Goal: Information Seeking & Learning: Learn about a topic

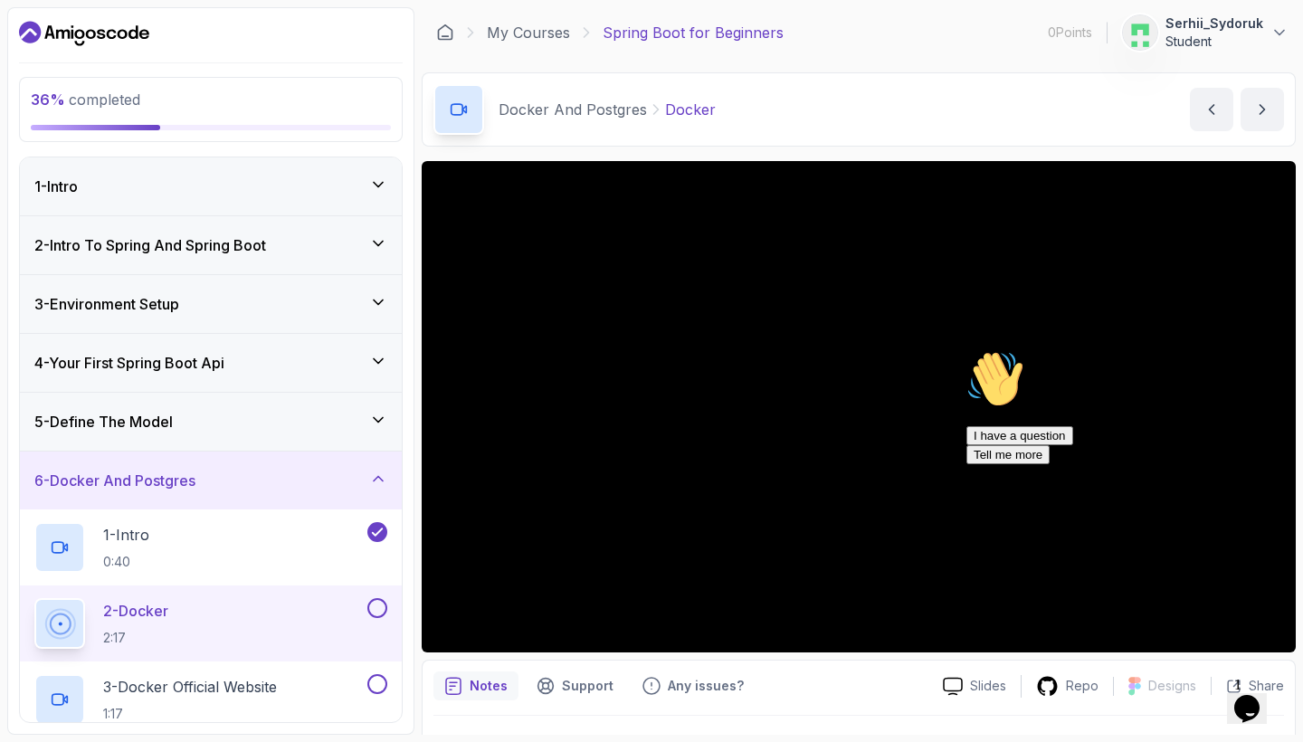
scroll to position [43, 0]
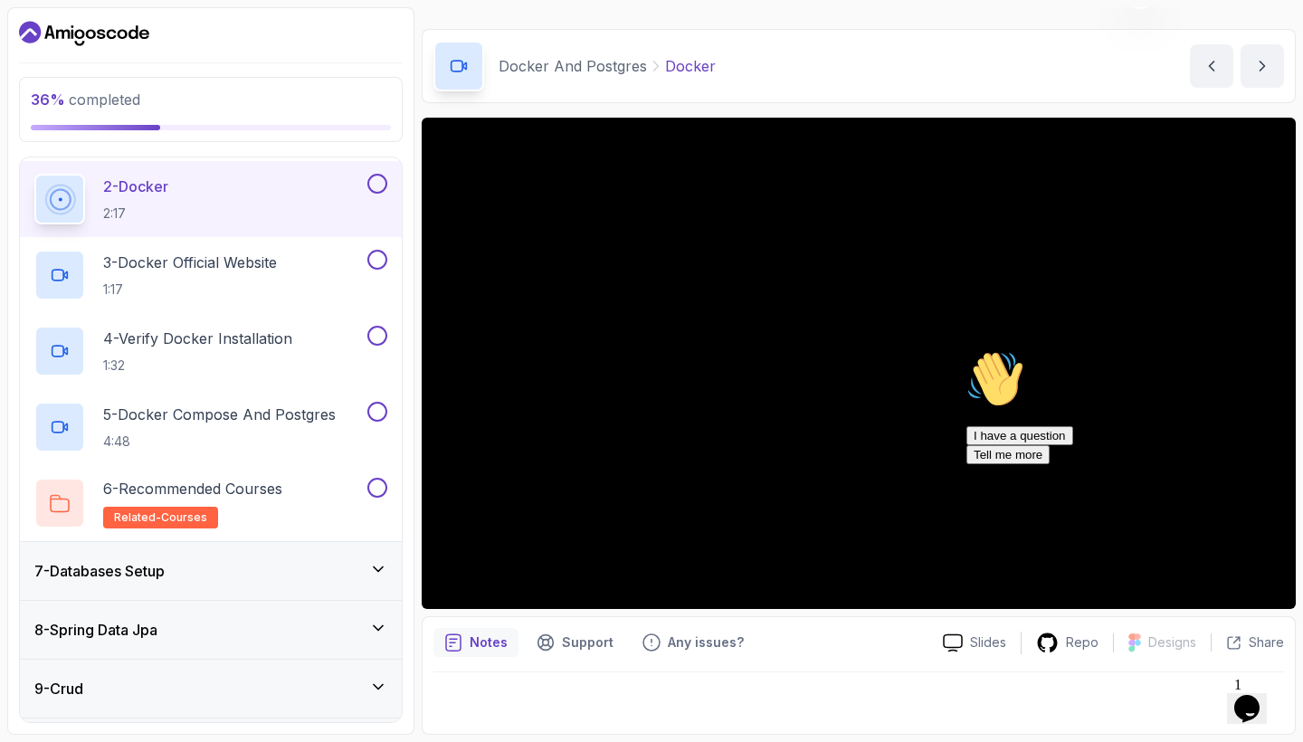
click at [966, 350] on icon "Chat attention grabber" at bounding box center [966, 350] width 0 height 0
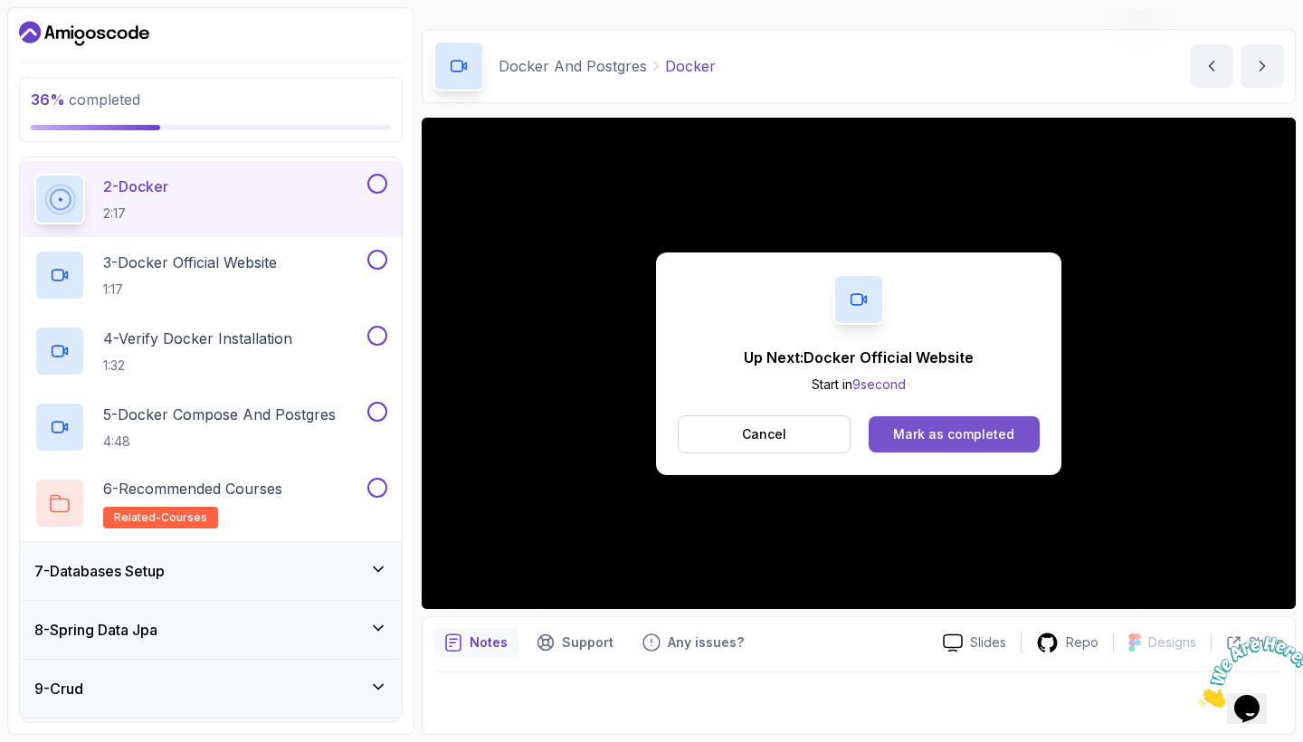
click at [918, 422] on button "Mark as completed" at bounding box center [953, 434] width 171 height 36
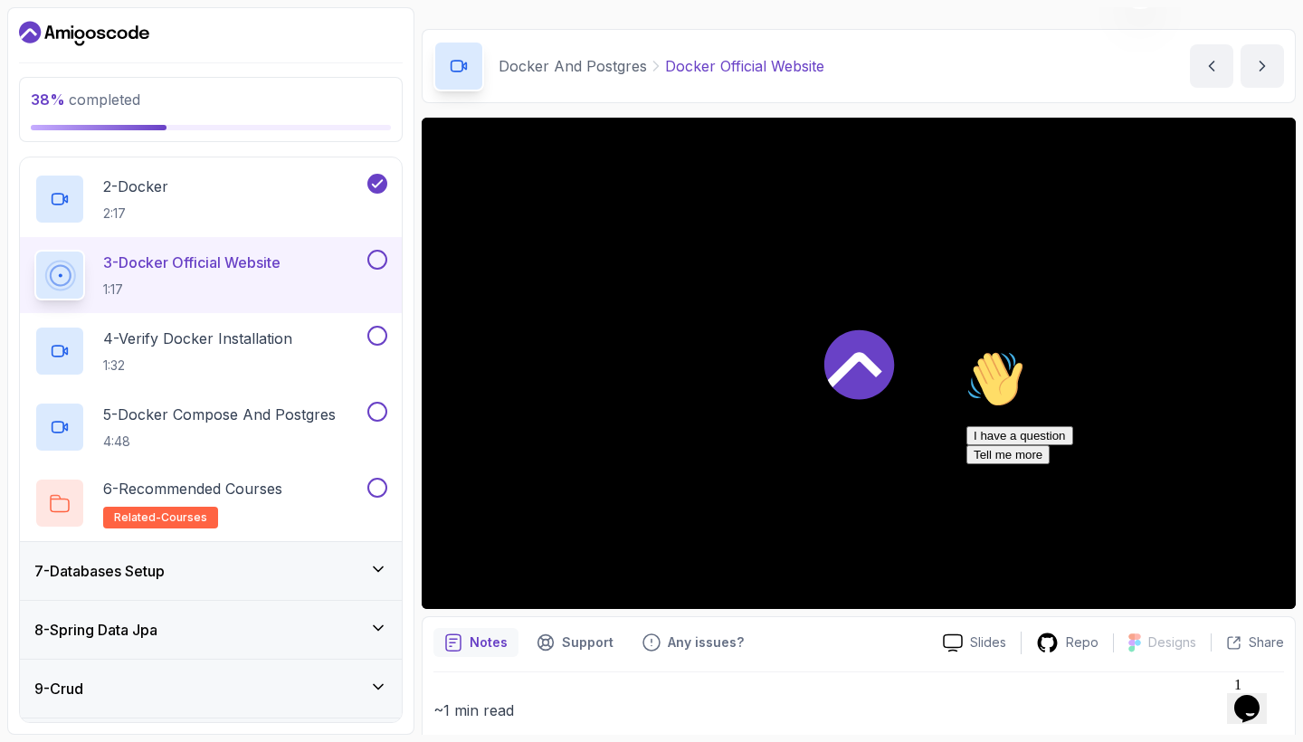
click at [846, 355] on icon at bounding box center [859, 364] width 70 height 70
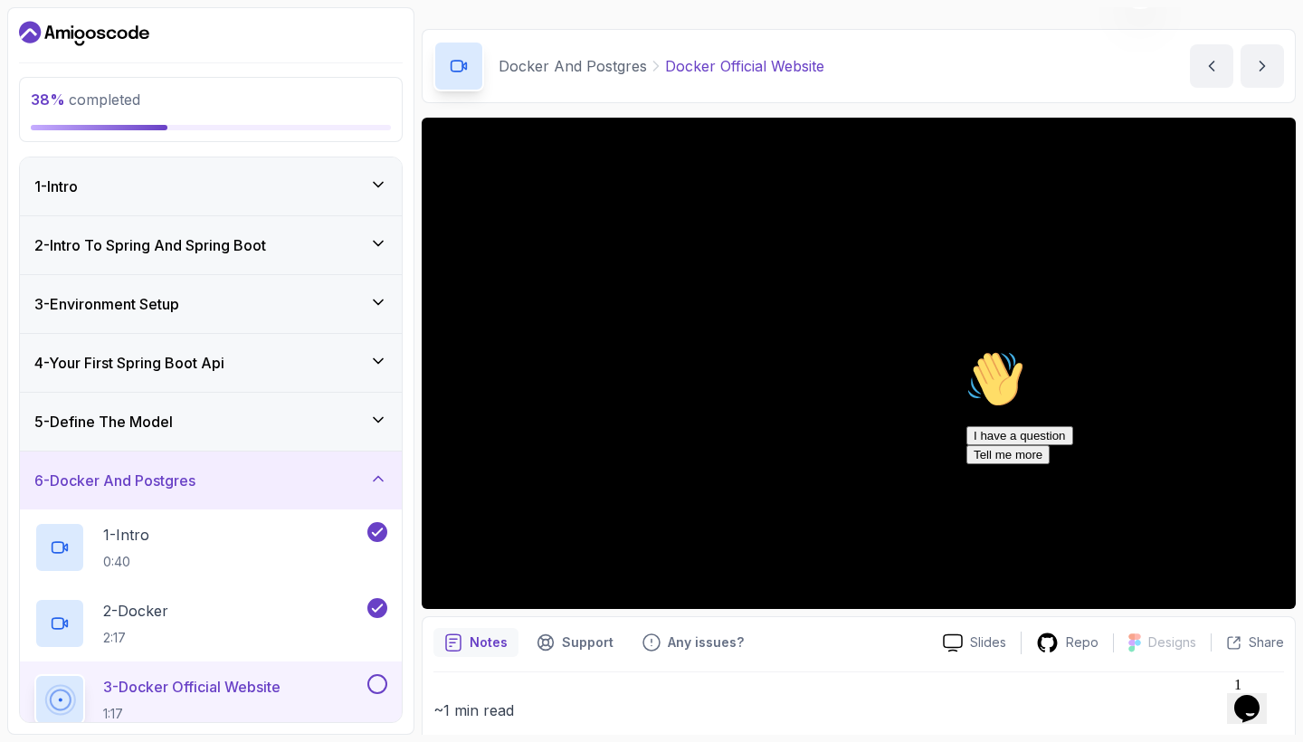
click at [588, 70] on p "Docker And Postgres" at bounding box center [572, 66] width 148 height 22
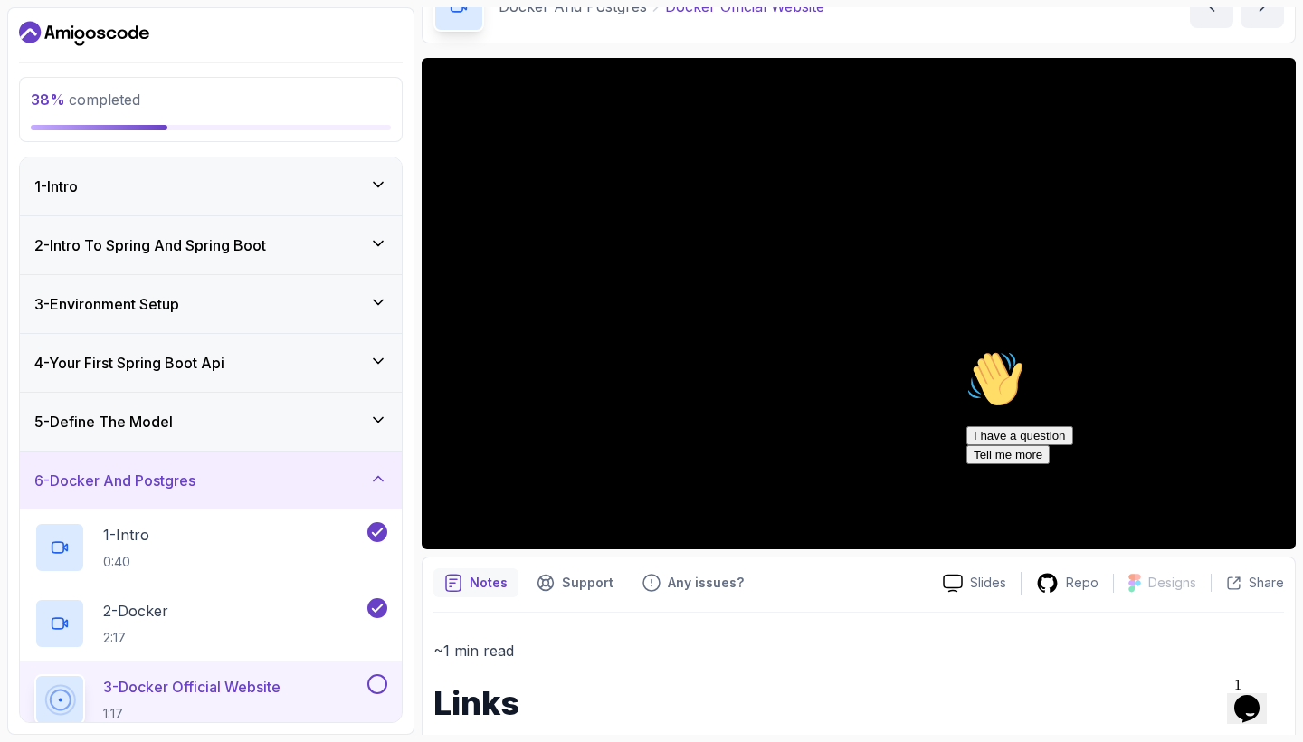
scroll to position [104, 0]
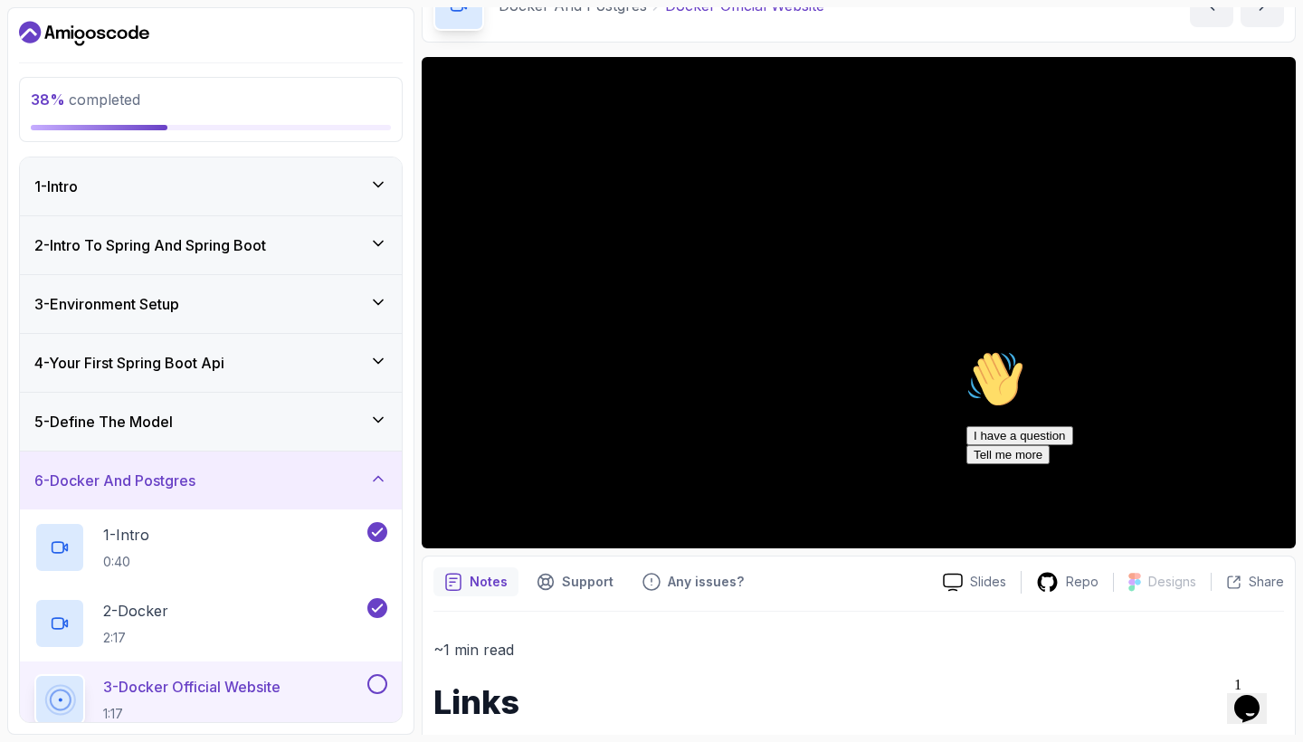
click at [966, 350] on icon "Chat attention grabber" at bounding box center [966, 350] width 0 height 0
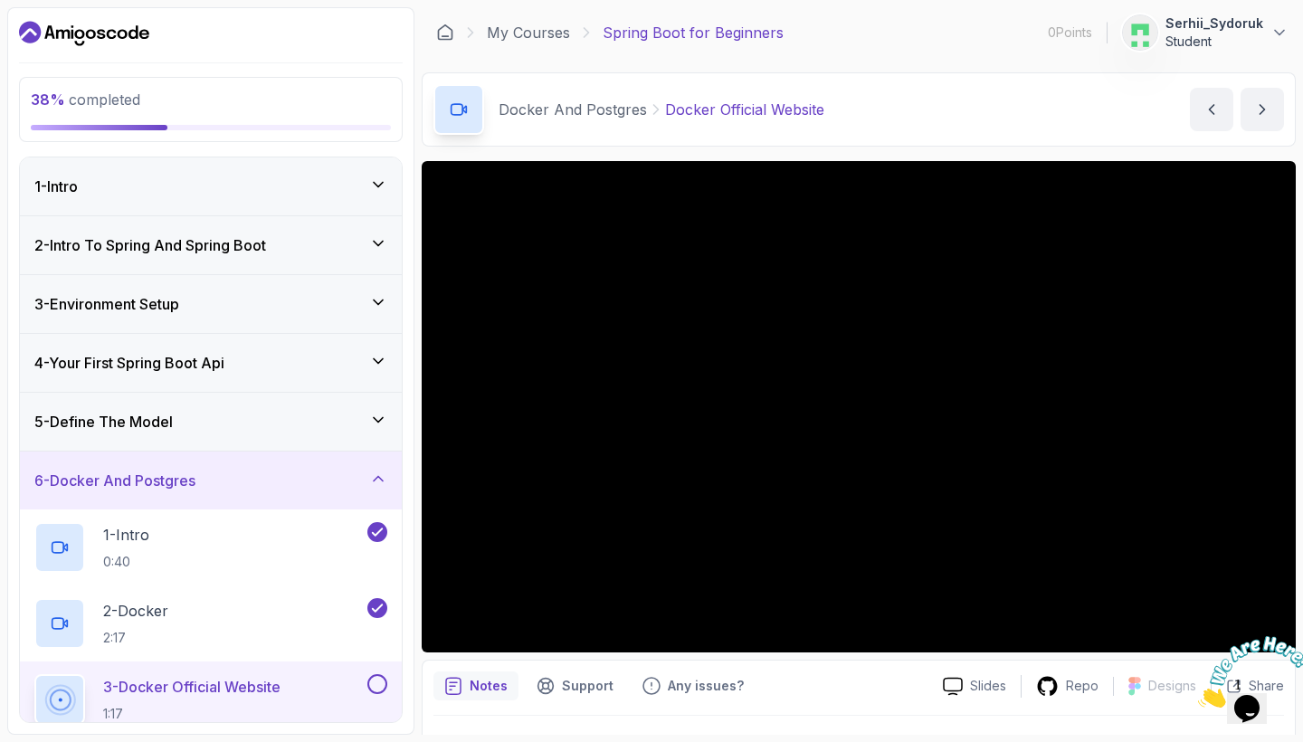
scroll to position [0, 0]
click at [1185, 41] on p "Student" at bounding box center [1214, 42] width 98 height 18
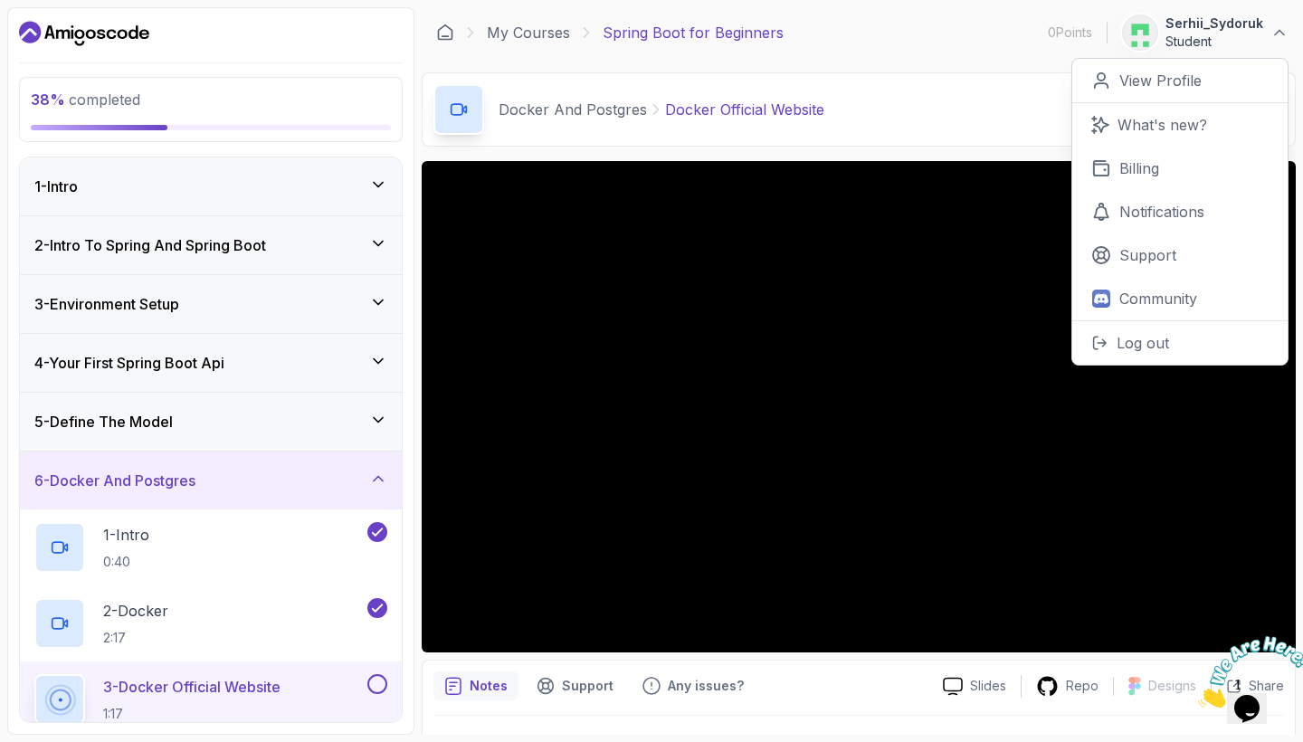
click at [957, 40] on div "My Courses Spring Boot for Beginners 0 Points 1 Serhii_Sydoruk Student 0 Points…" at bounding box center [859, 32] width 874 height 51
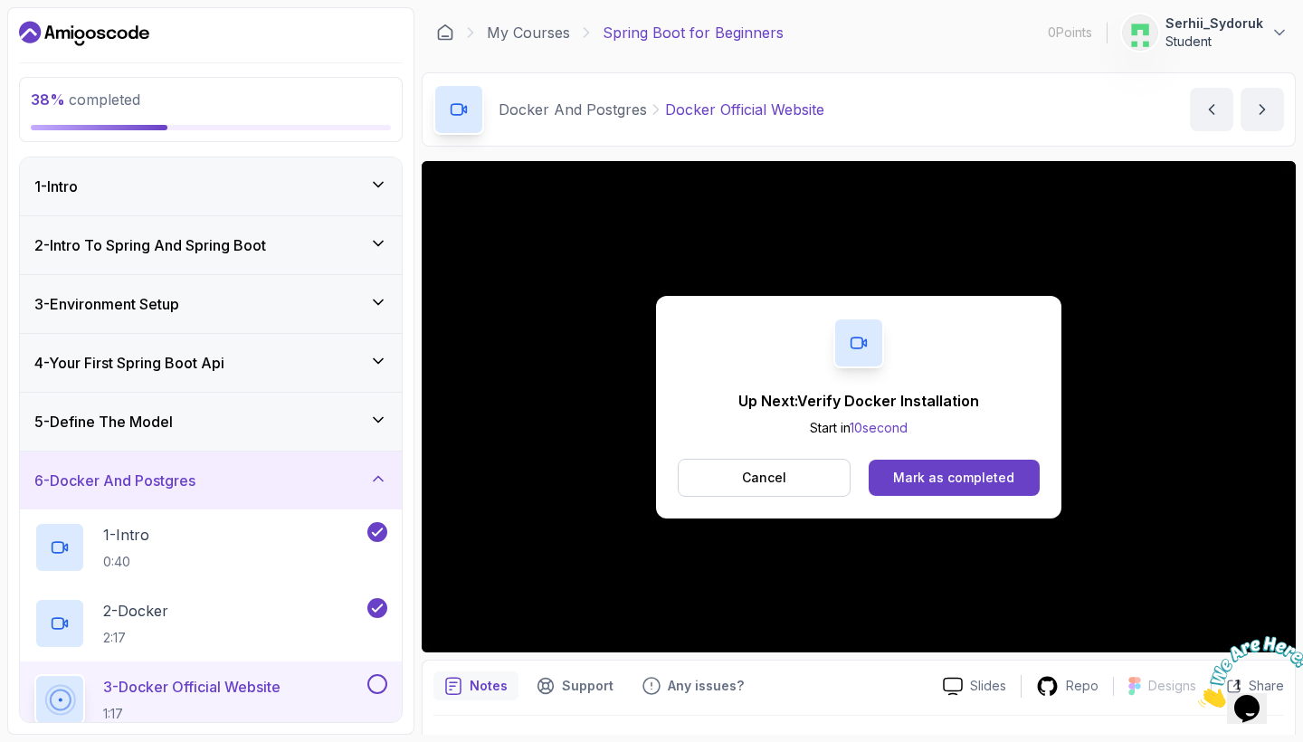
click at [380, 682] on button at bounding box center [377, 684] width 20 height 20
click at [984, 480] on div "Mark as completed" at bounding box center [953, 478] width 121 height 18
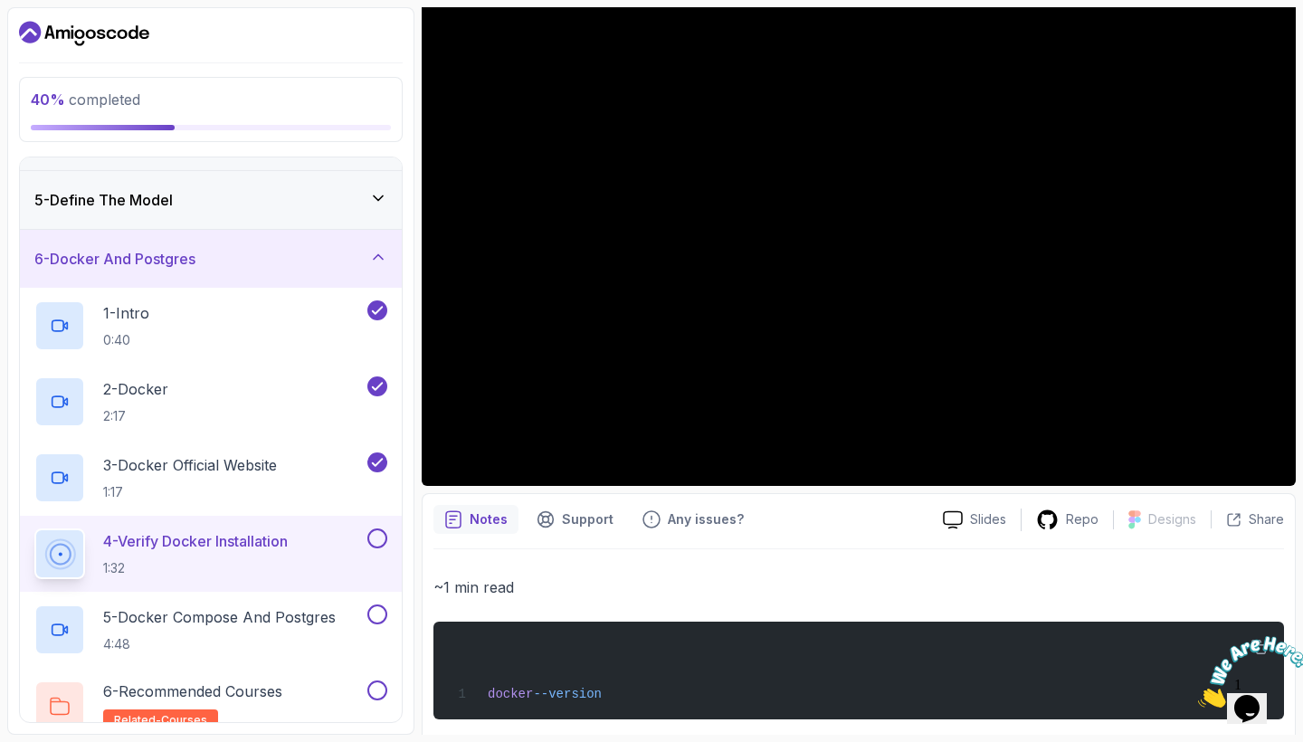
scroll to position [169, 0]
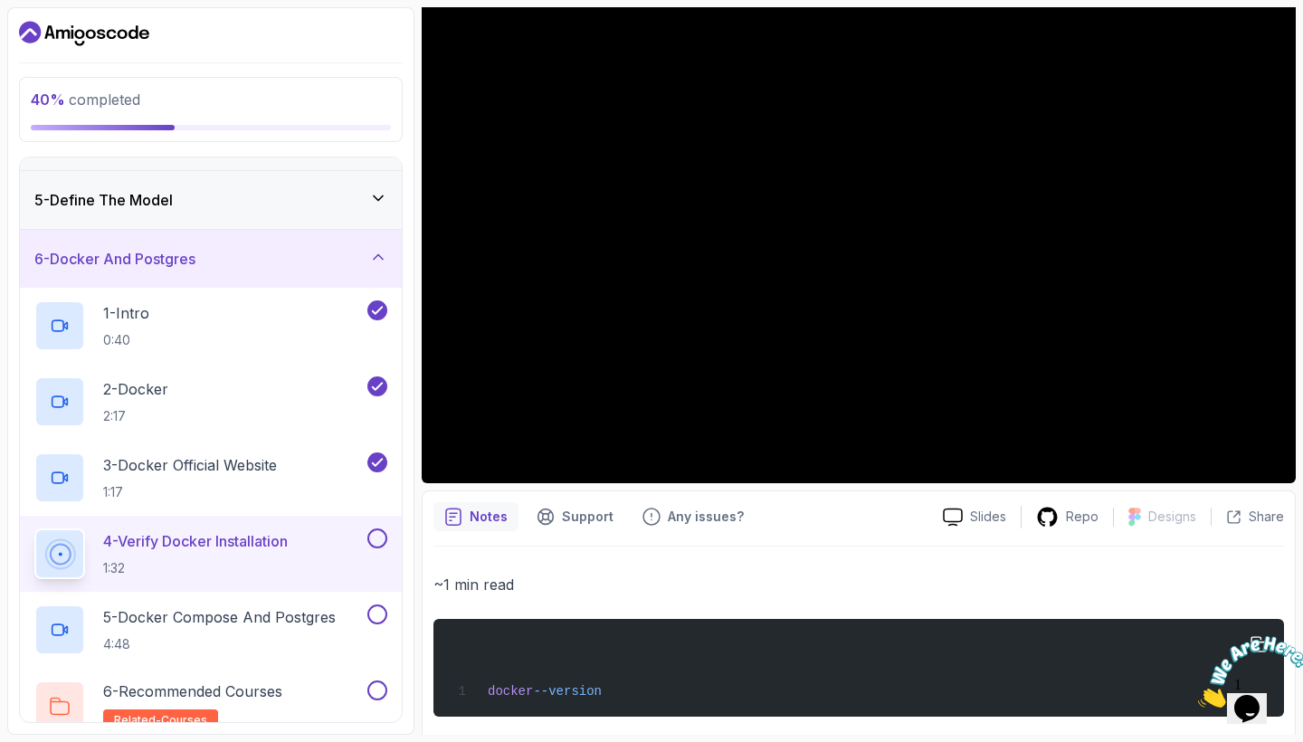
drag, startPoint x: 624, startPoint y: 699, endPoint x: 480, endPoint y: 699, distance: 143.8
click at [480, 699] on div "docker --version" at bounding box center [858, 668] width 821 height 76
copy span "docker --version"
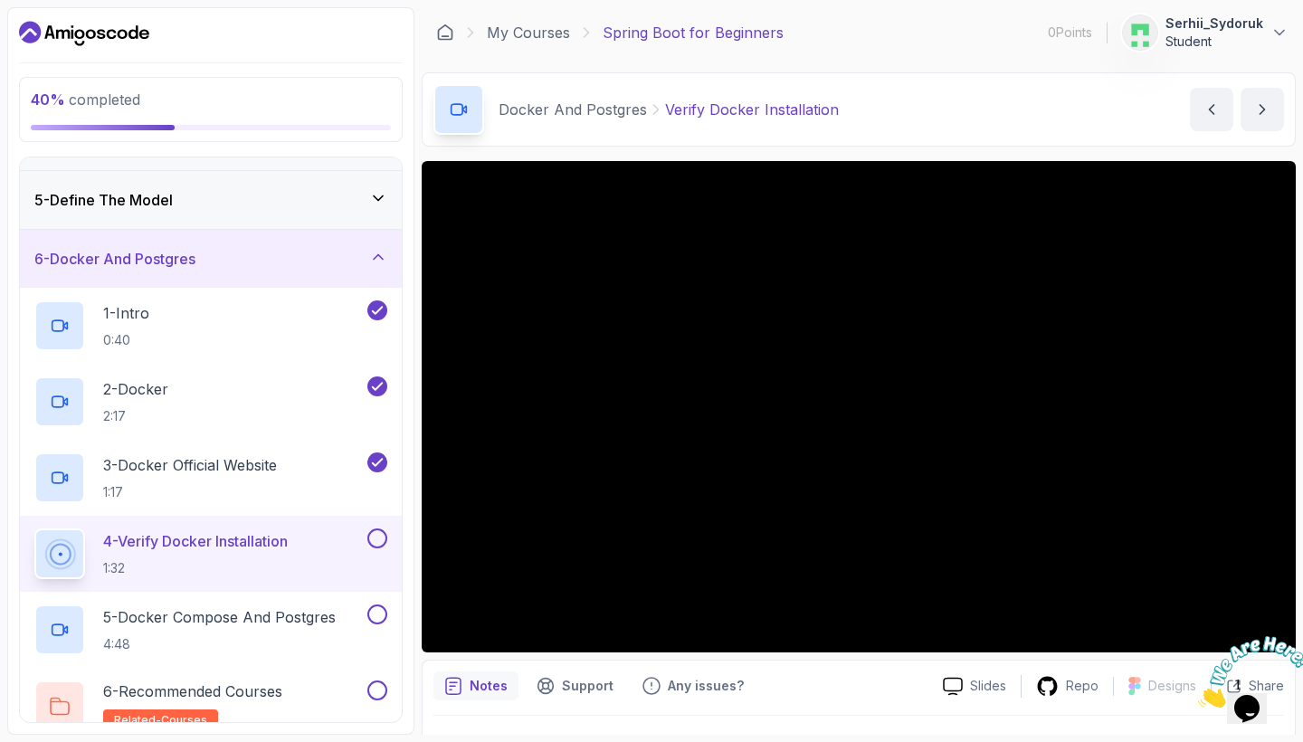
scroll to position [0, 0]
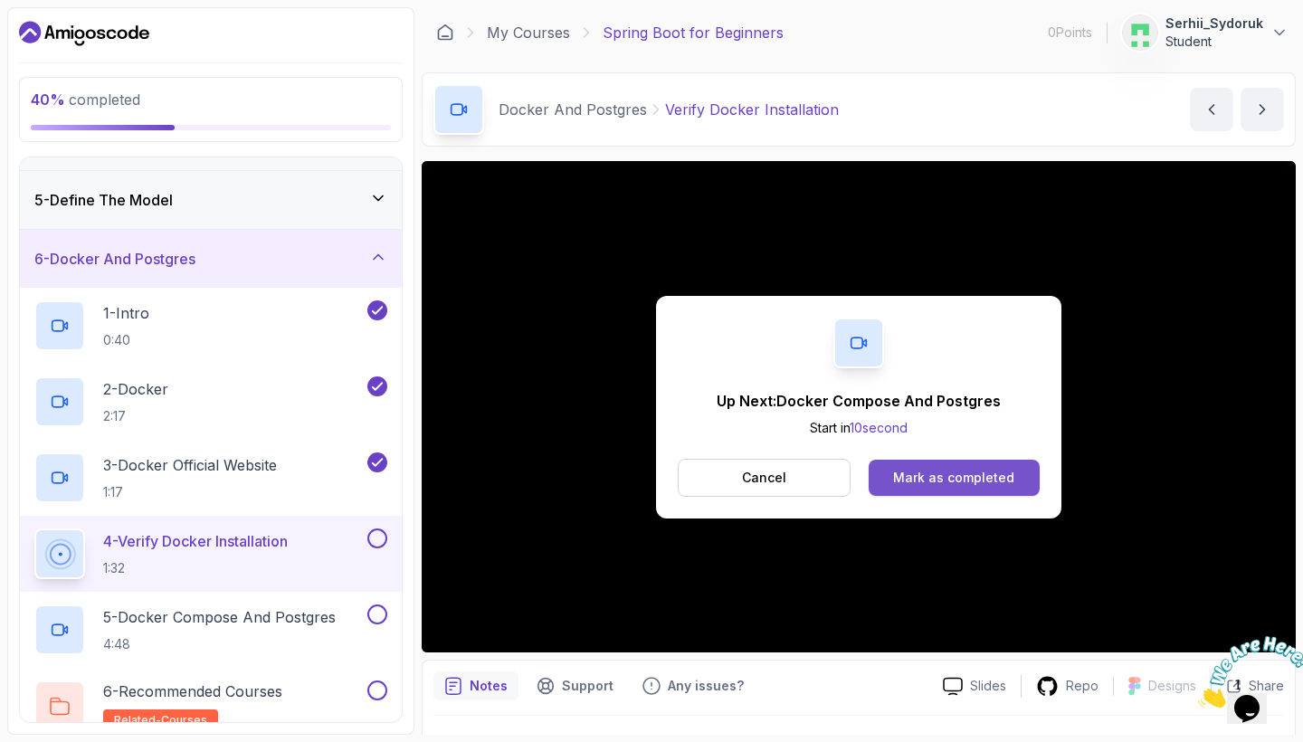
click at [927, 479] on div "Mark as completed" at bounding box center [953, 478] width 121 height 18
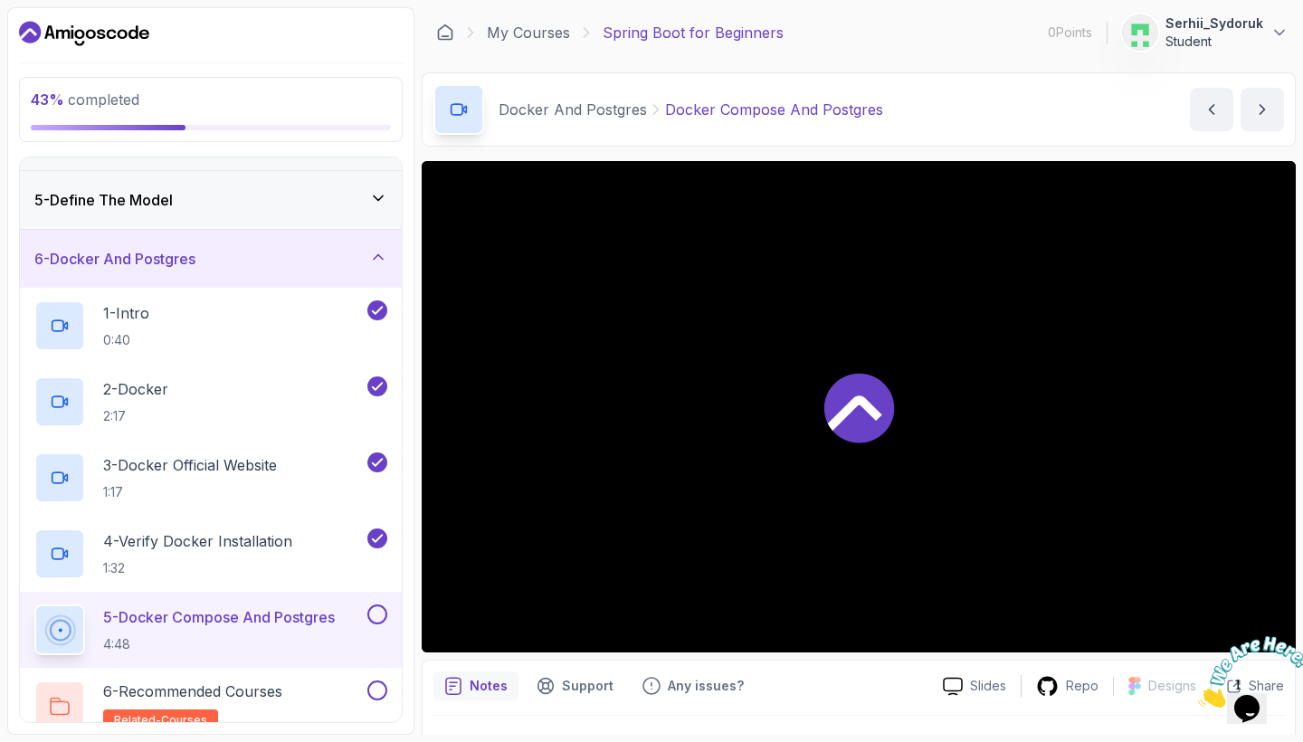
click at [866, 410] on icon at bounding box center [855, 412] width 54 height 35
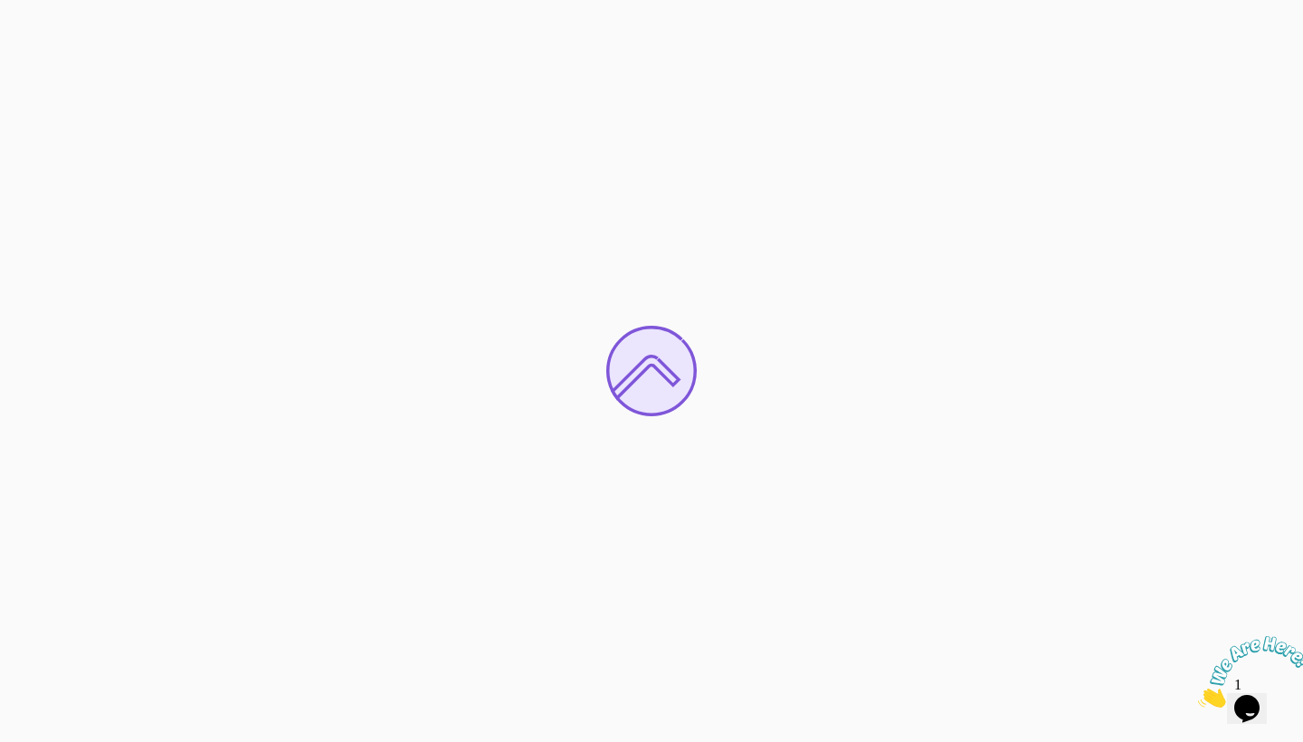
click at [1198, 695] on icon "Close" at bounding box center [1198, 702] width 0 height 15
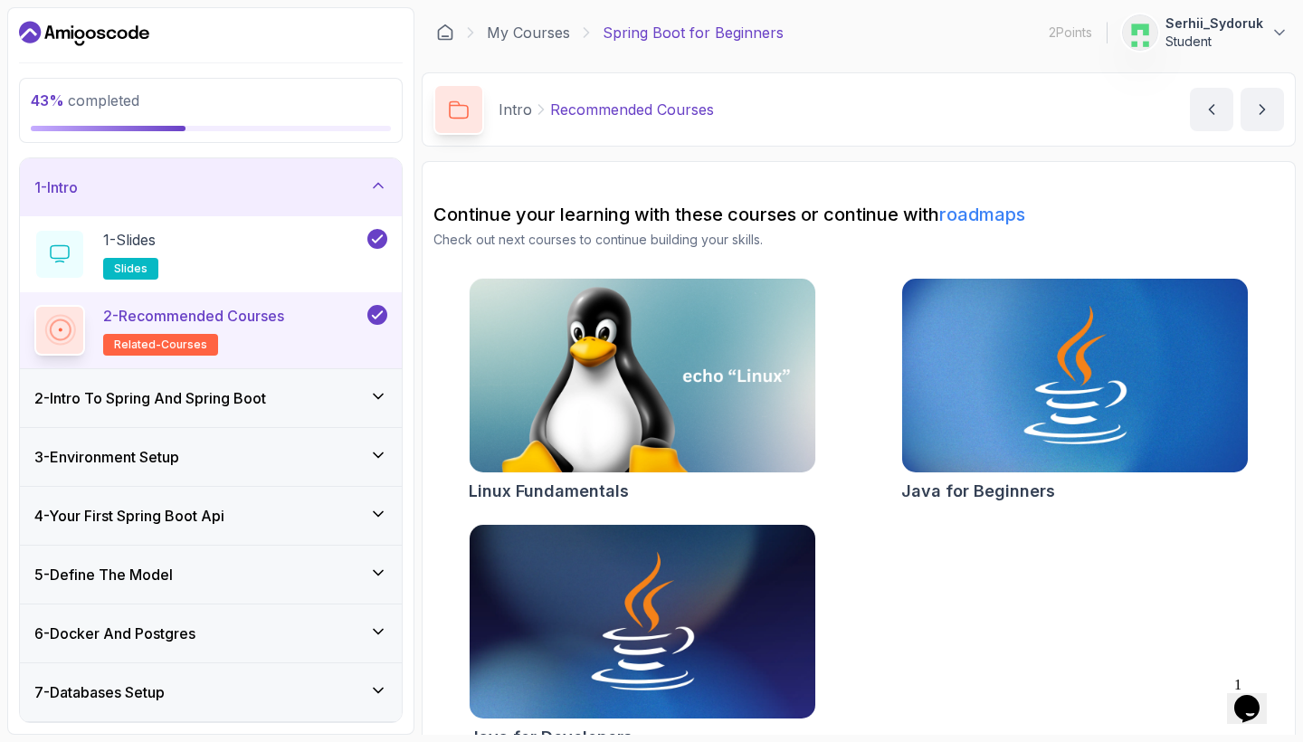
click at [1241, 682] on span "1" at bounding box center [1237, 684] width 7 height 15
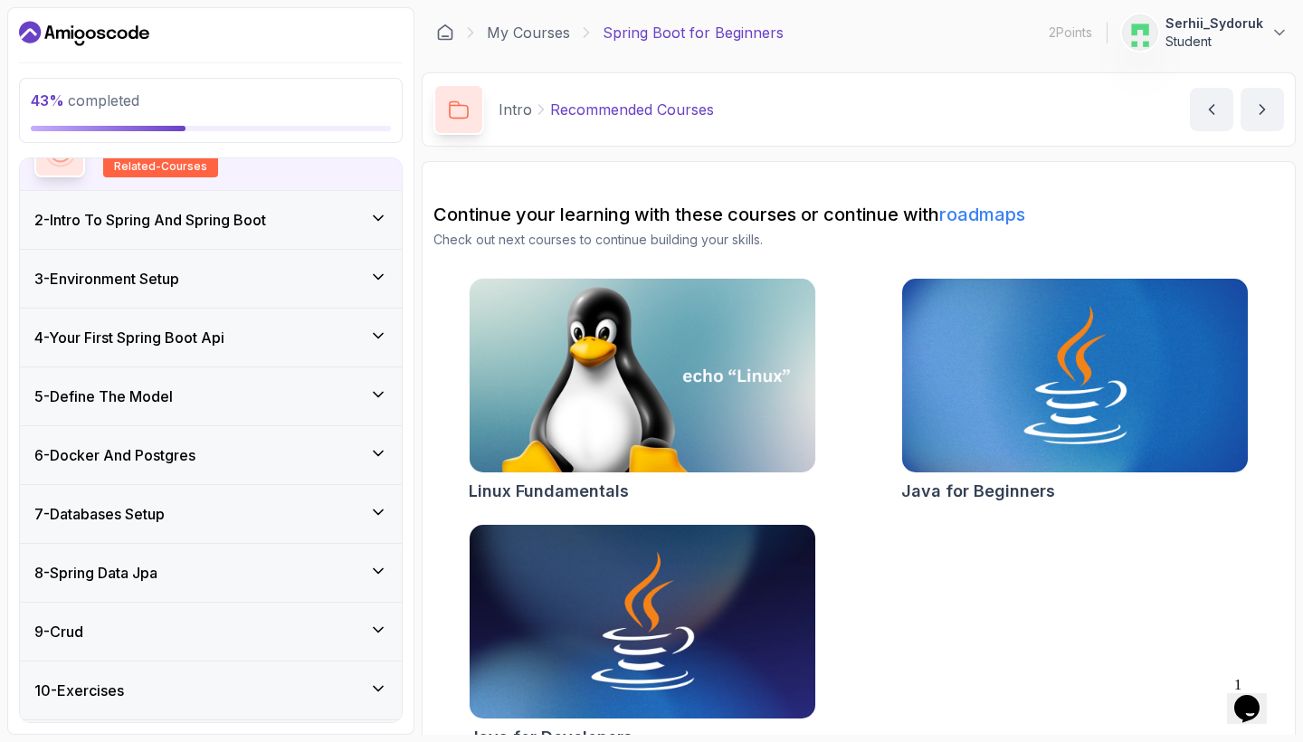
scroll to position [189, 0]
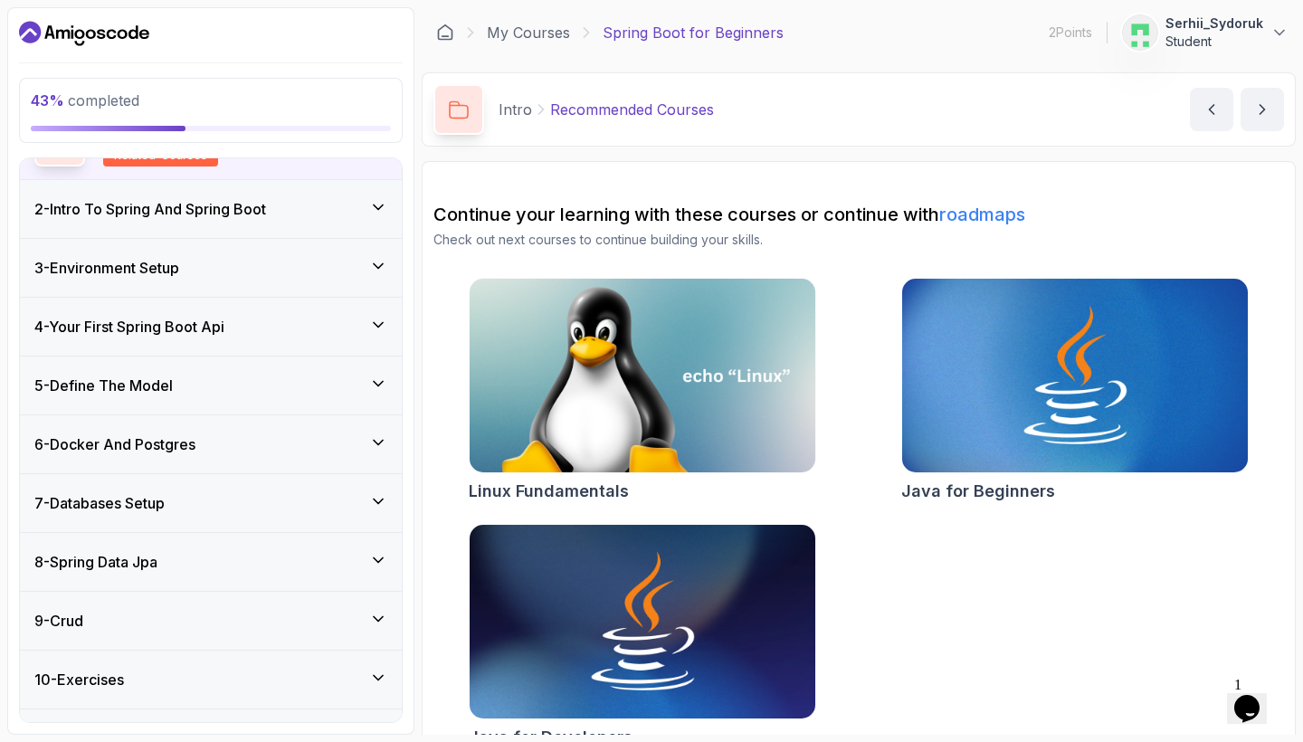
click at [366, 438] on div "6 - Docker And Postgres" at bounding box center [210, 444] width 353 height 22
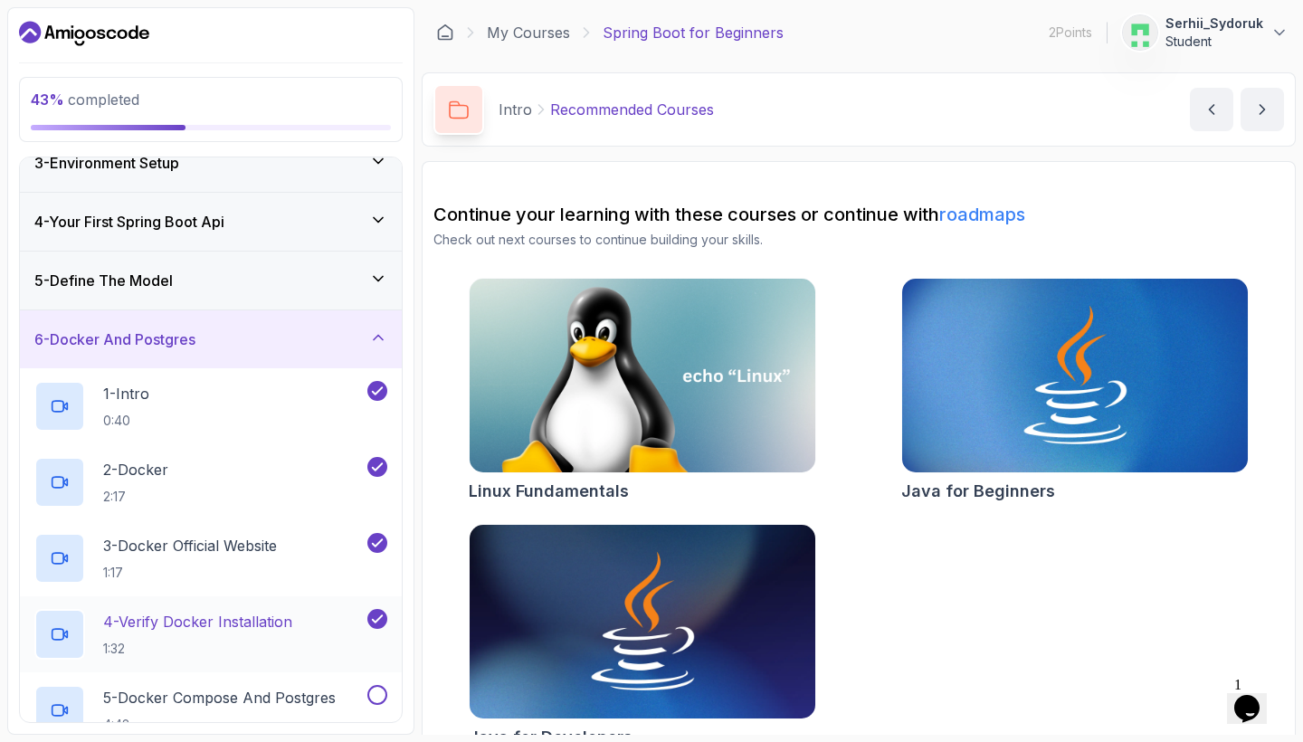
scroll to position [357, 0]
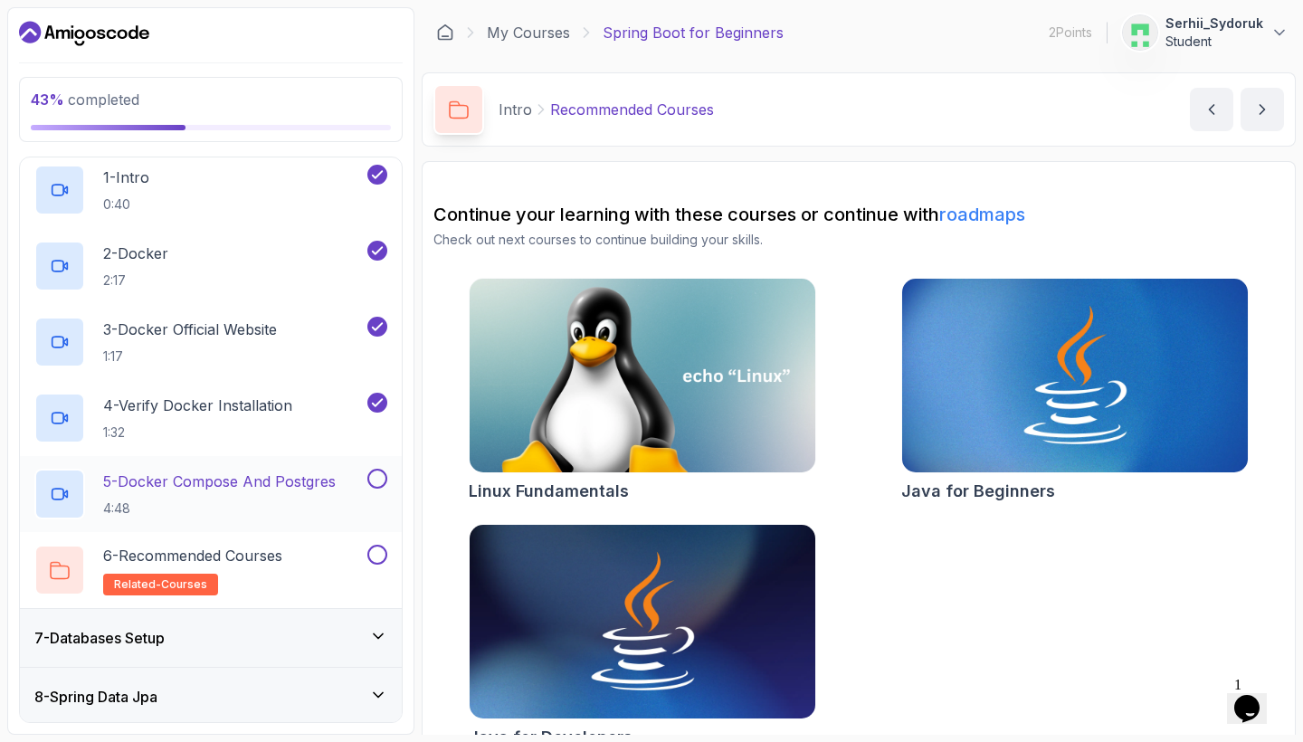
click at [244, 497] on h2 "5 - Docker Compose And Postgres 4:48" at bounding box center [219, 493] width 232 height 47
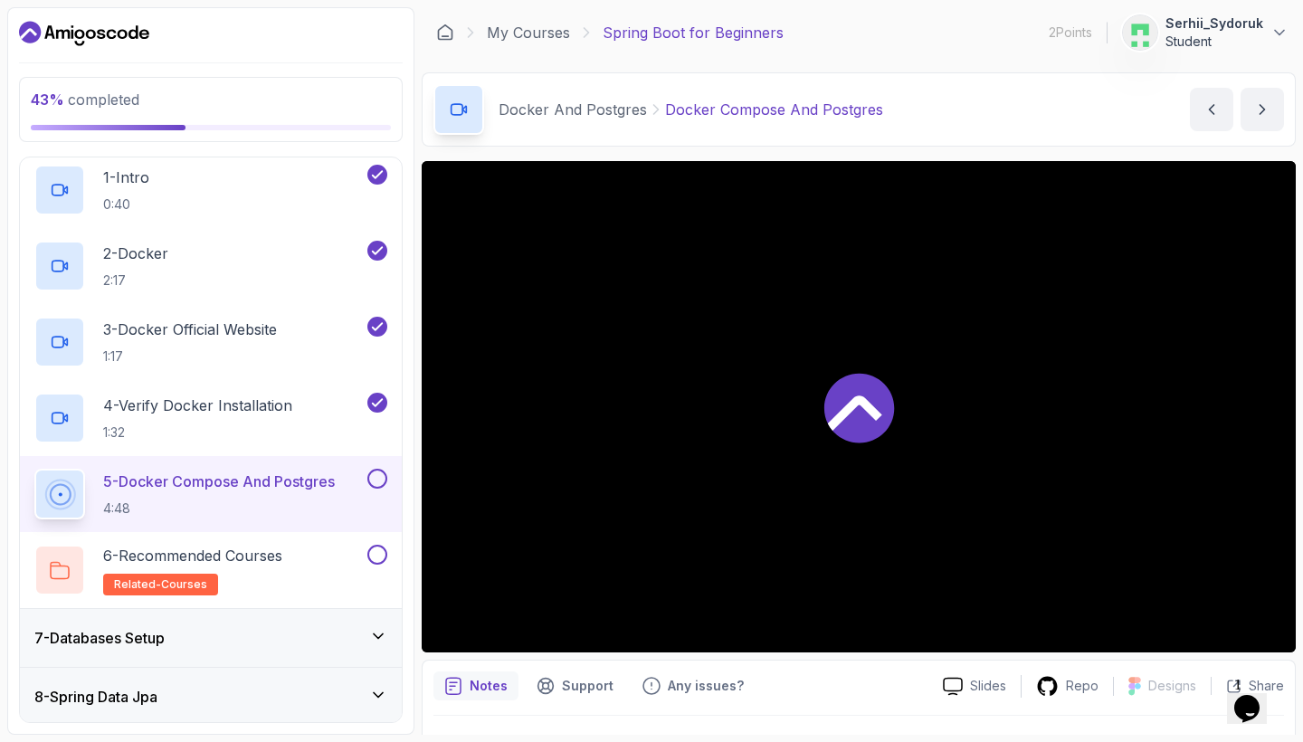
click at [895, 401] on div at bounding box center [859, 406] width 874 height 491
click at [1241, 705] on icon "Opens Chat This icon Opens the chat window." at bounding box center [1246, 708] width 29 height 29
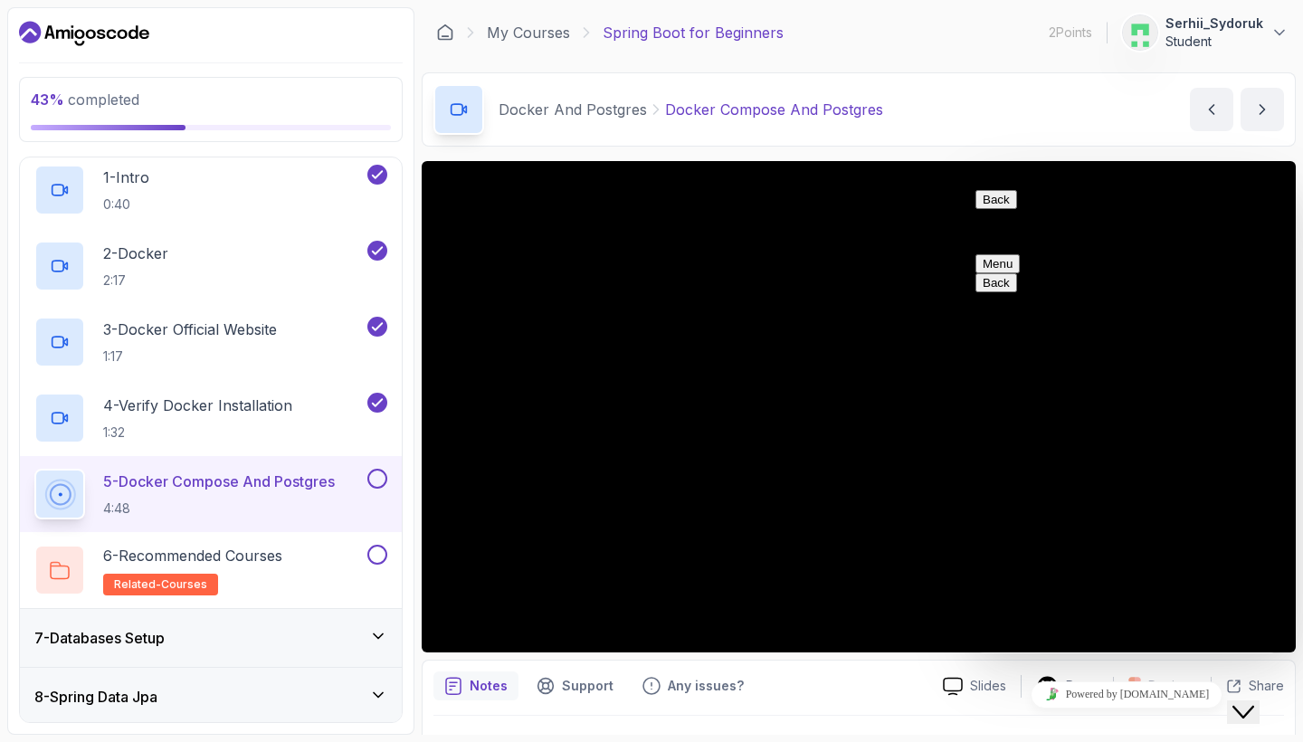
click at [1240, 700] on button "Close Chat This icon closes the chat window." at bounding box center [1243, 712] width 33 height 24
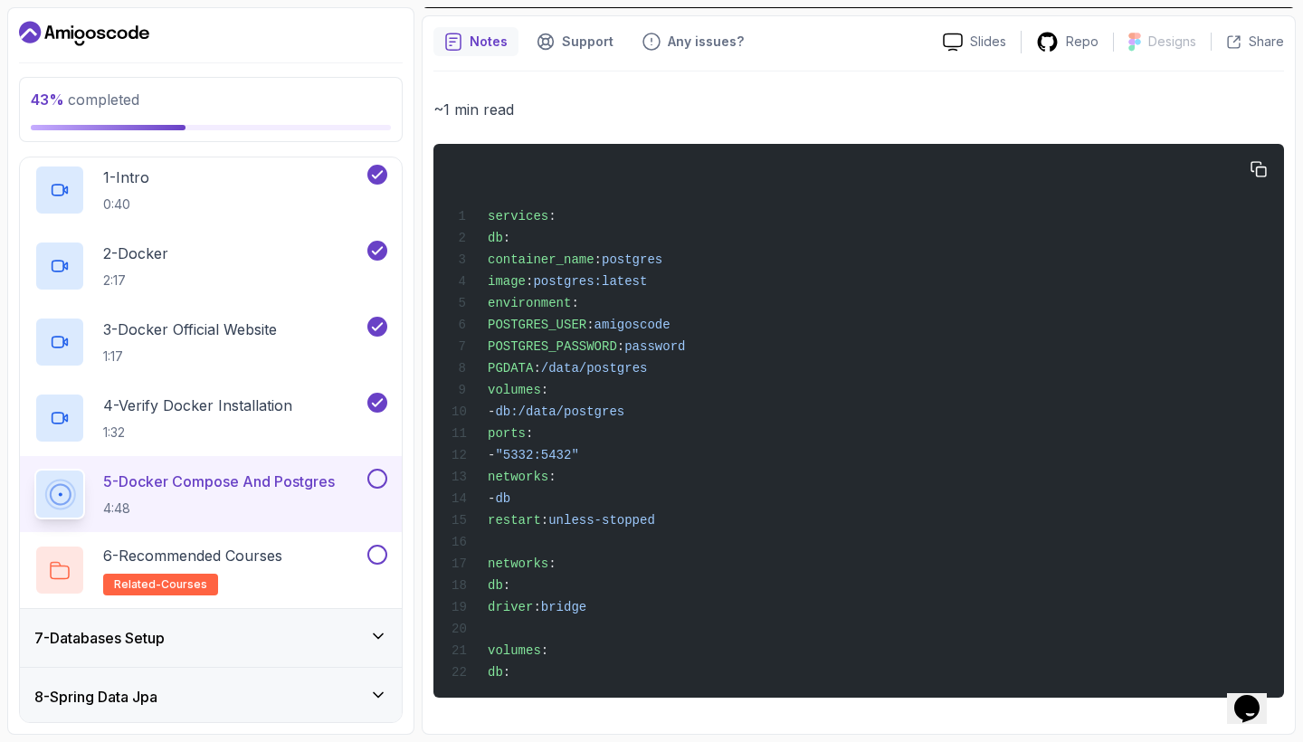
scroll to position [664, 0]
click at [1247, 155] on button "button" at bounding box center [1258, 169] width 29 height 29
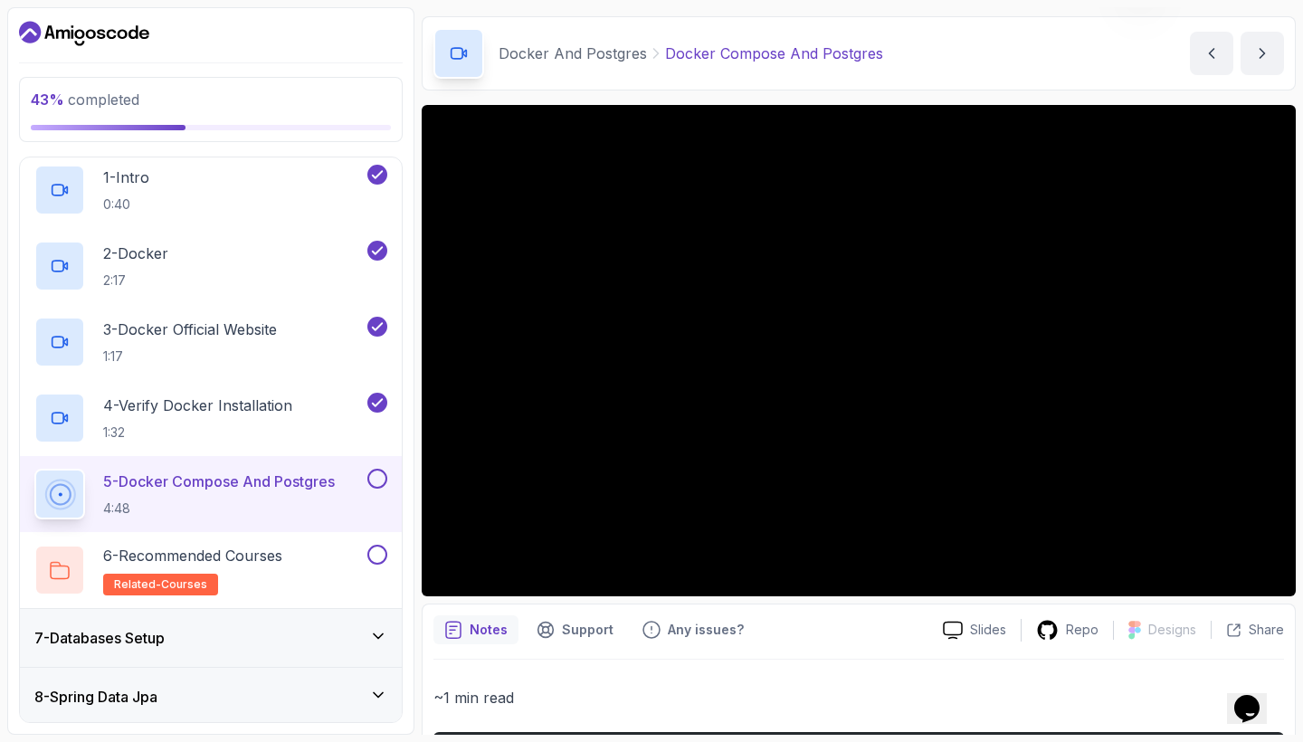
scroll to position [48, 0]
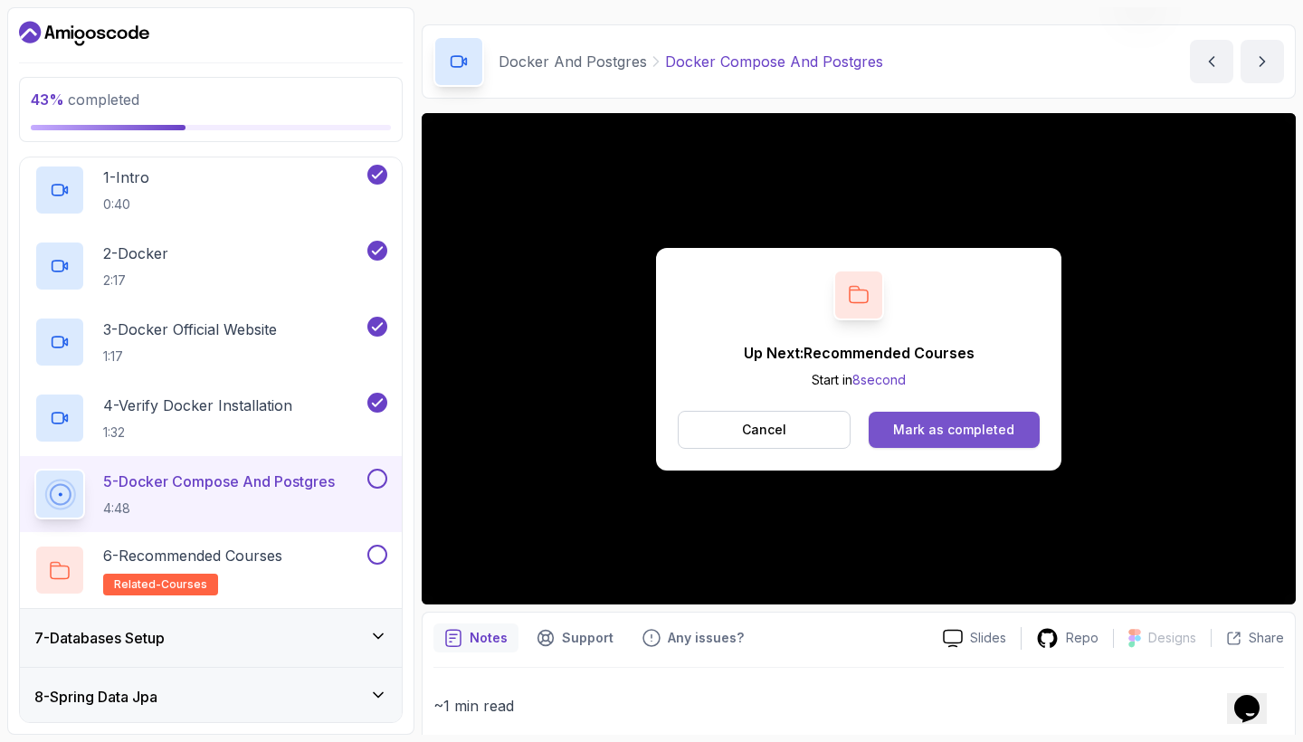
click at [957, 430] on div "Mark as completed" at bounding box center [953, 430] width 121 height 18
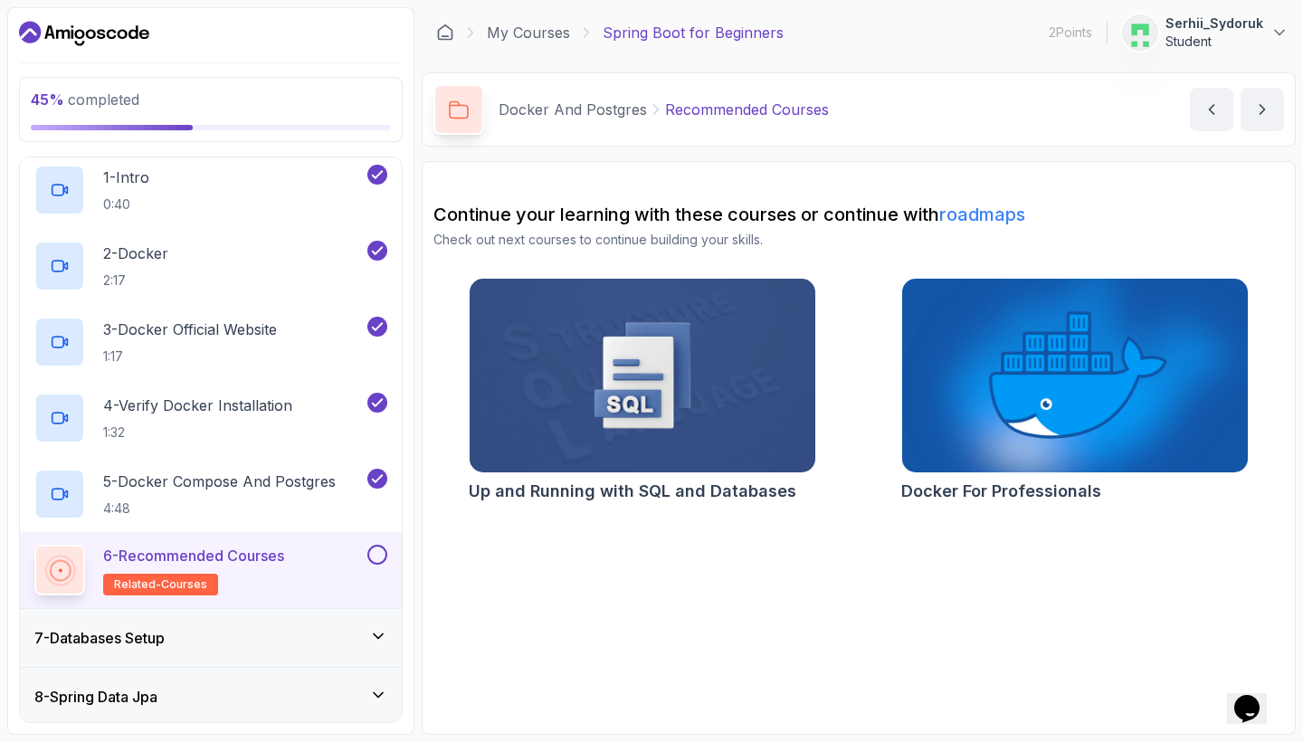
click at [380, 554] on button at bounding box center [377, 555] width 20 height 20
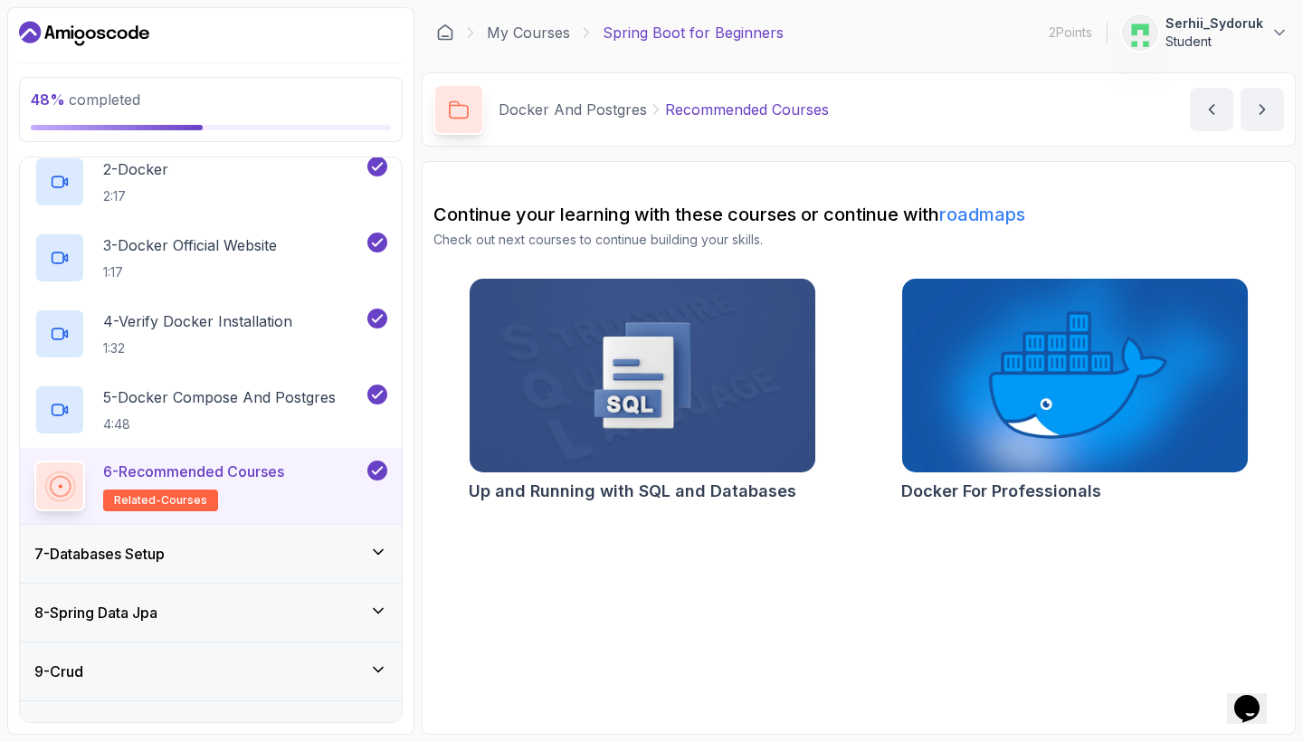
click at [374, 545] on icon at bounding box center [378, 552] width 18 height 18
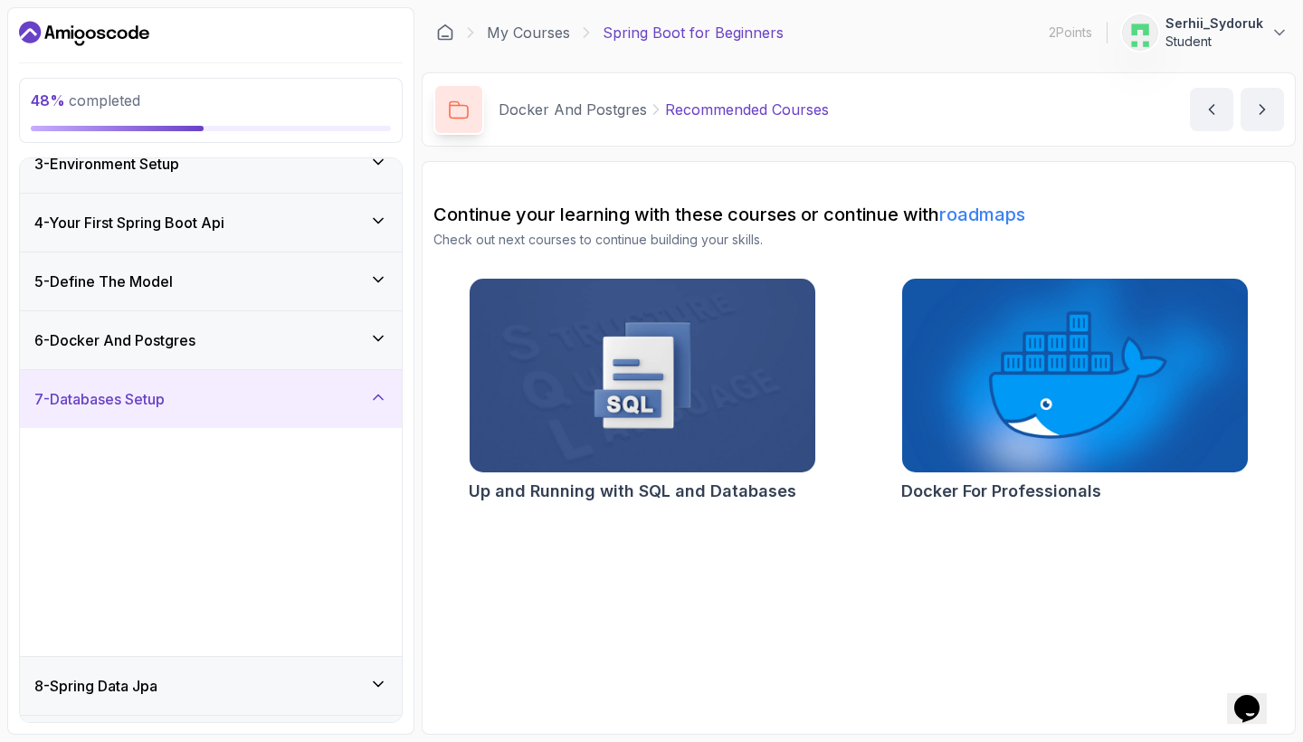
scroll to position [248, 0]
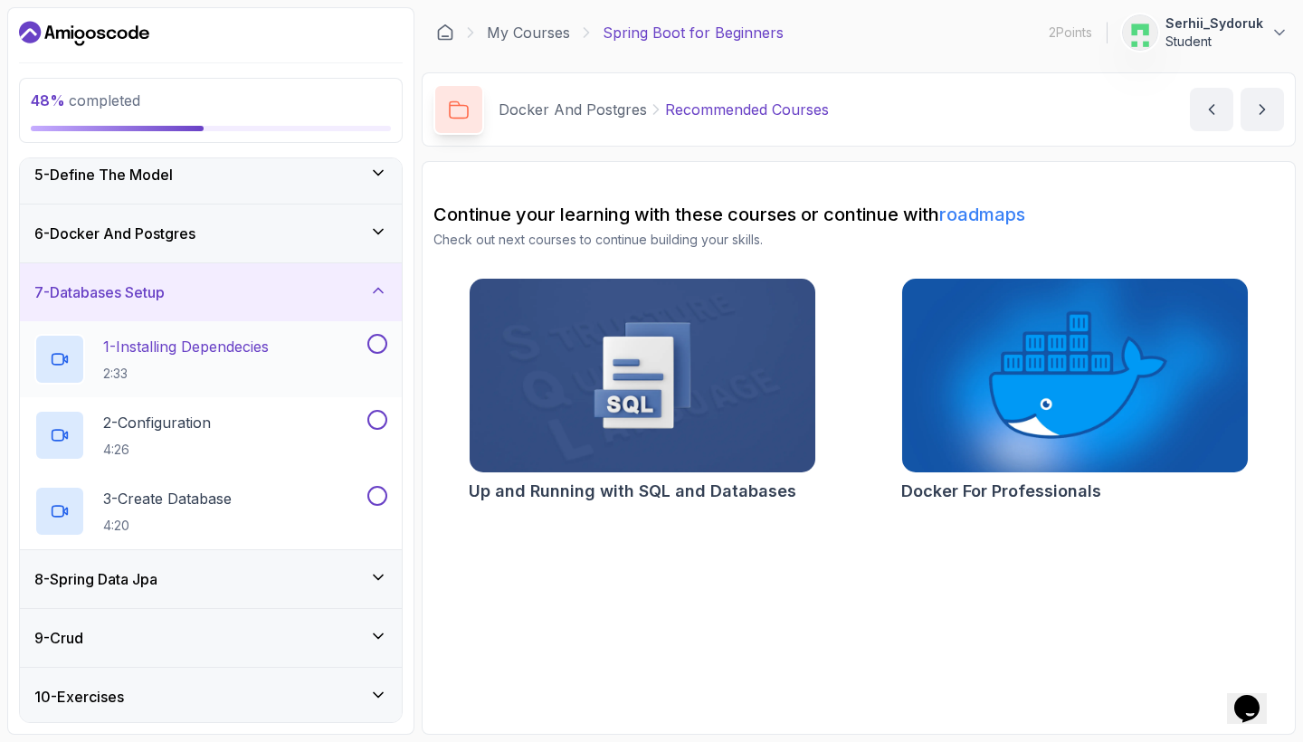
click at [369, 355] on button "1 - Installing Dependecies 2:33" at bounding box center [210, 359] width 353 height 51
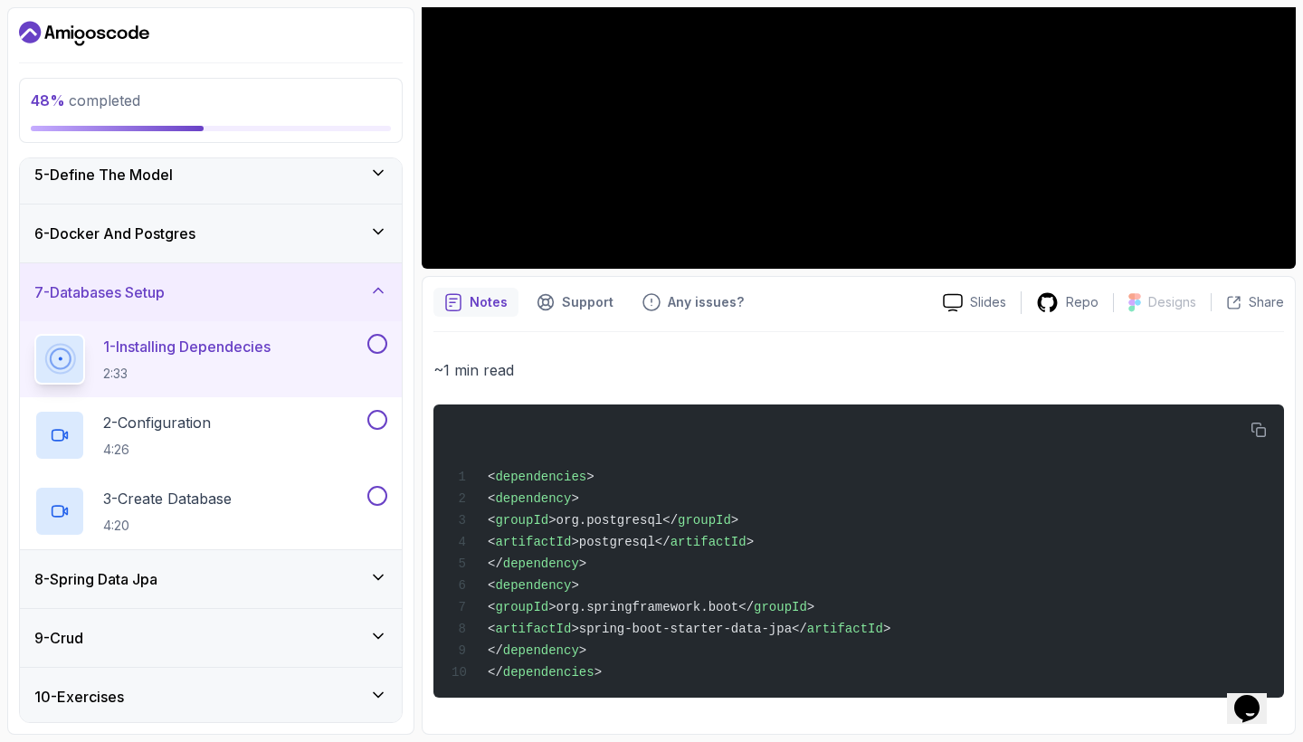
scroll to position [393, 0]
drag, startPoint x: 618, startPoint y: 675, endPoint x: 515, endPoint y: 541, distance: 169.0
click at [515, 541] on div "< dependencies > < dependency > < groupId >org.postgresql</ groupId > < artifac…" at bounding box center [858, 550] width 821 height 271
click at [495, 513] on span "<" at bounding box center [491, 520] width 7 height 14
drag, startPoint x: 519, startPoint y: 490, endPoint x: 648, endPoint y: 645, distance: 201.1
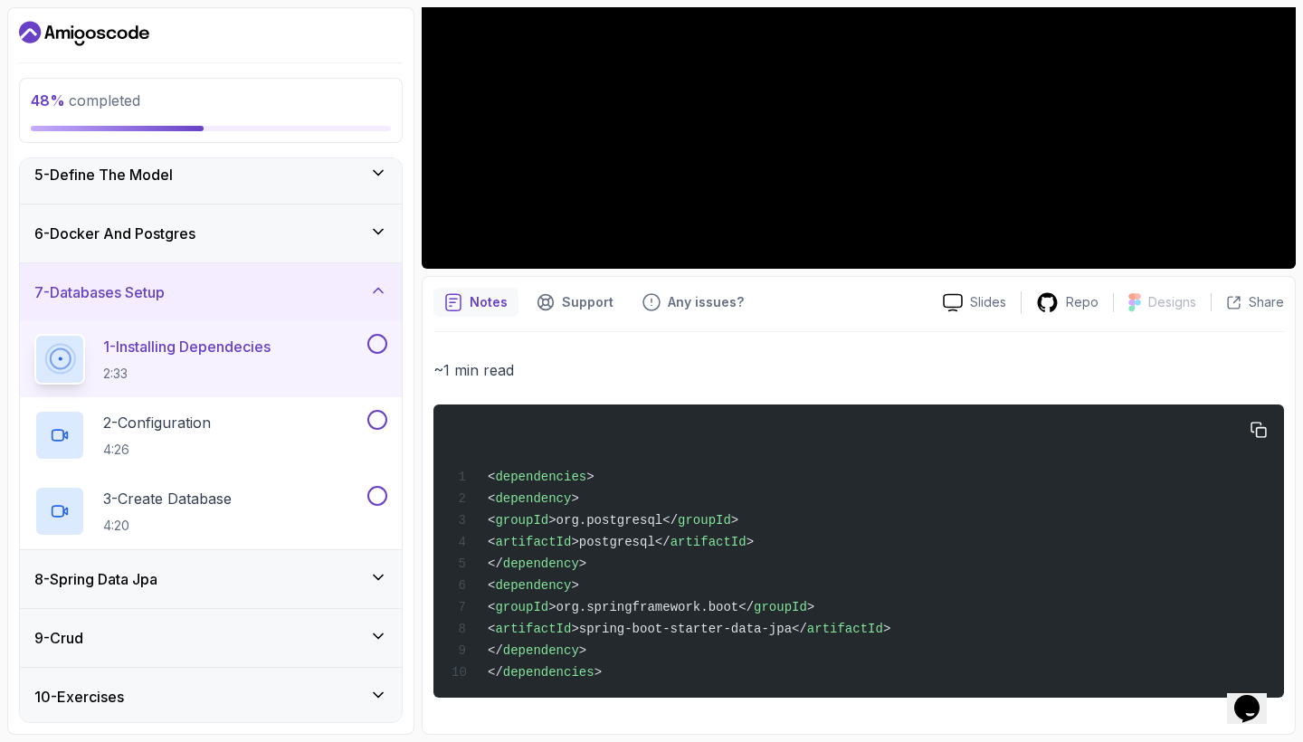
click at [648, 645] on div "< dependencies > < dependency > < groupId >org.postgresql</ groupId > < artifac…" at bounding box center [858, 550] width 821 height 271
copy code "< dependency > < groupId >org.postgresql</ groupId > < artifactId >postgresql</…"
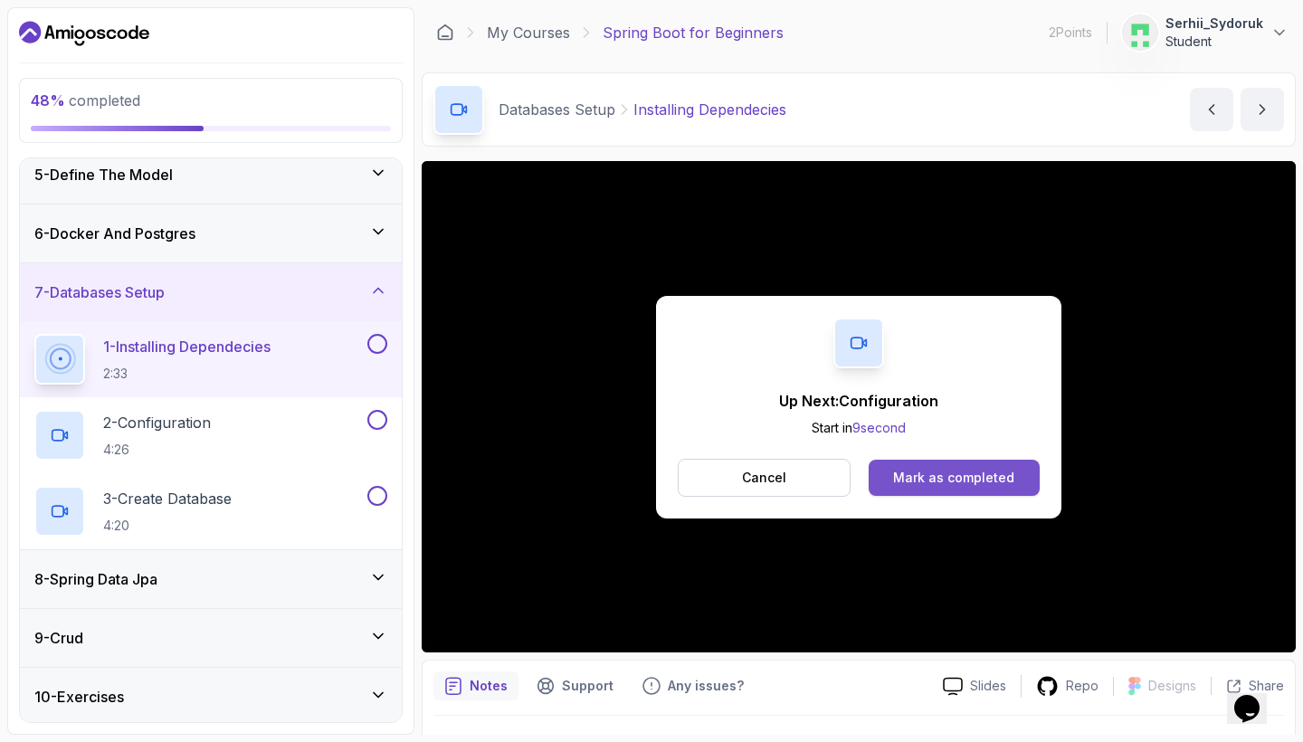
click at [947, 476] on div "Mark as completed" at bounding box center [953, 478] width 121 height 18
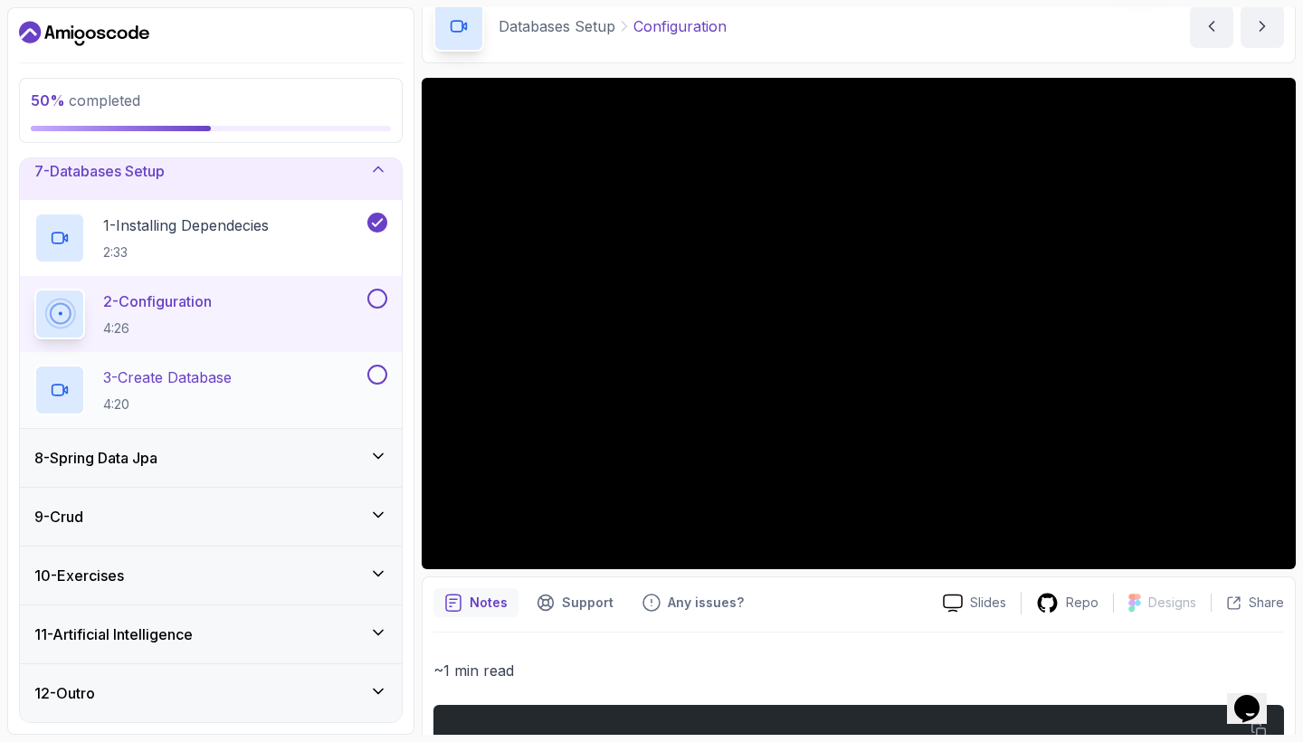
scroll to position [369, 0]
click at [354, 489] on div "9 - Crud" at bounding box center [211, 517] width 382 height 58
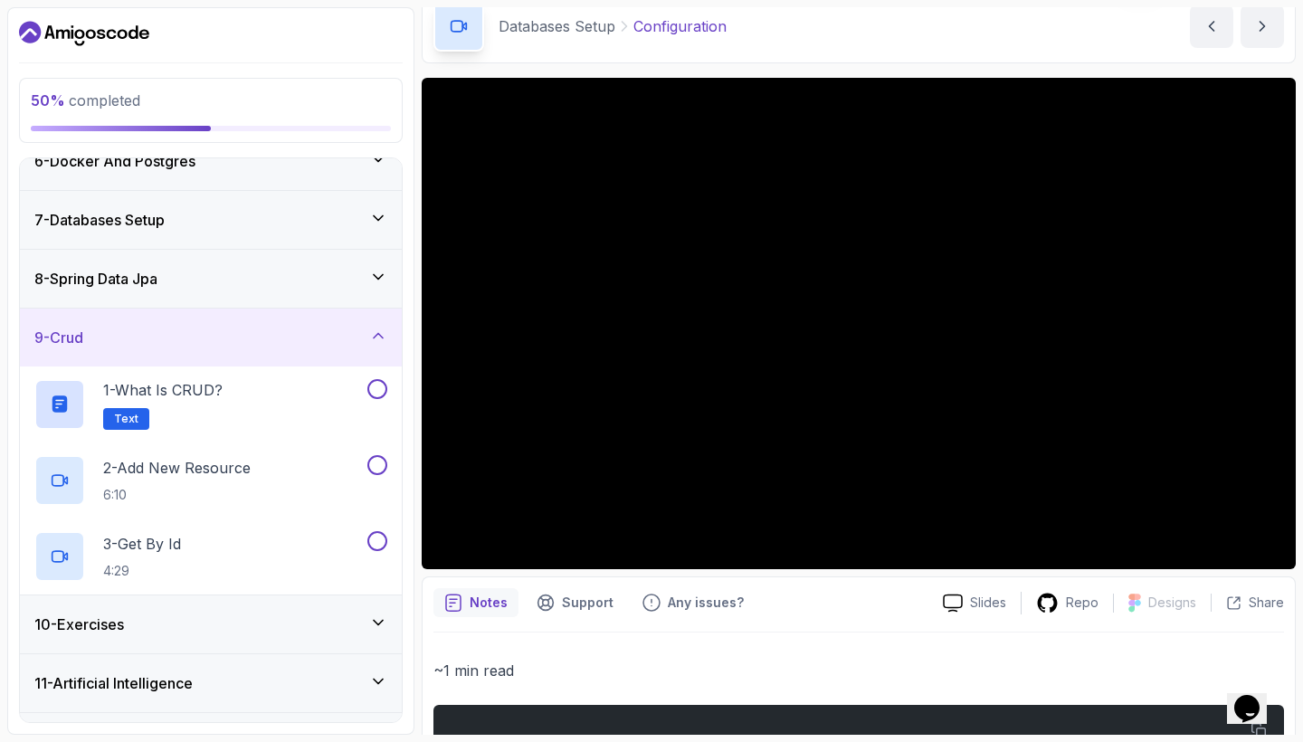
click at [381, 331] on icon at bounding box center [378, 336] width 18 height 18
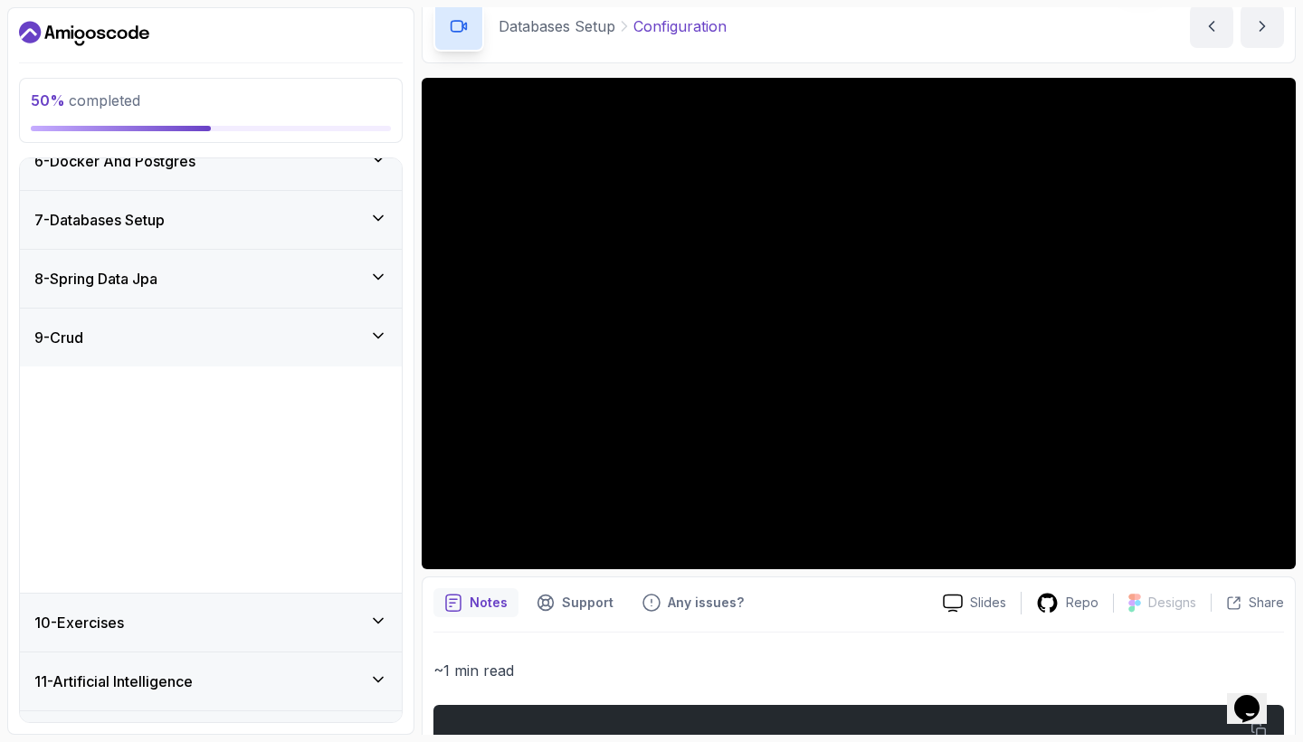
scroll to position [141, 0]
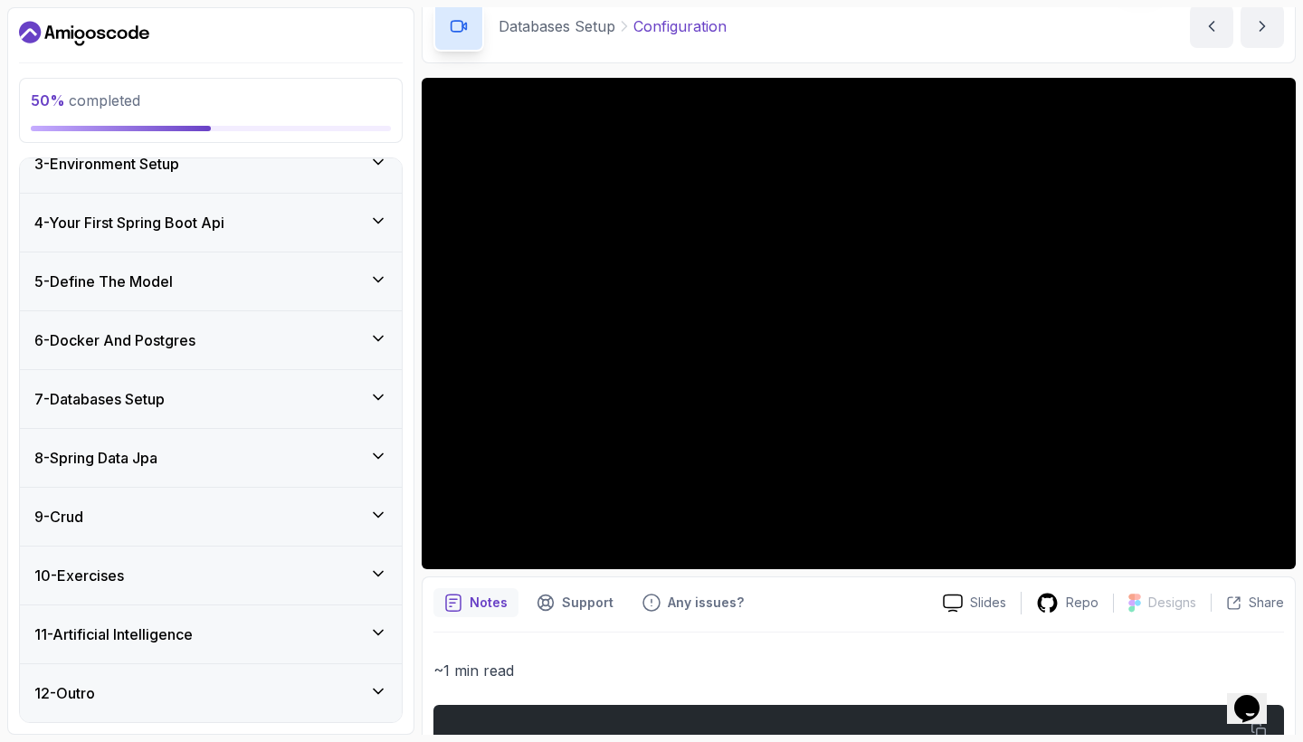
click at [377, 583] on div "10 - Exercises" at bounding box center [210, 575] width 353 height 22
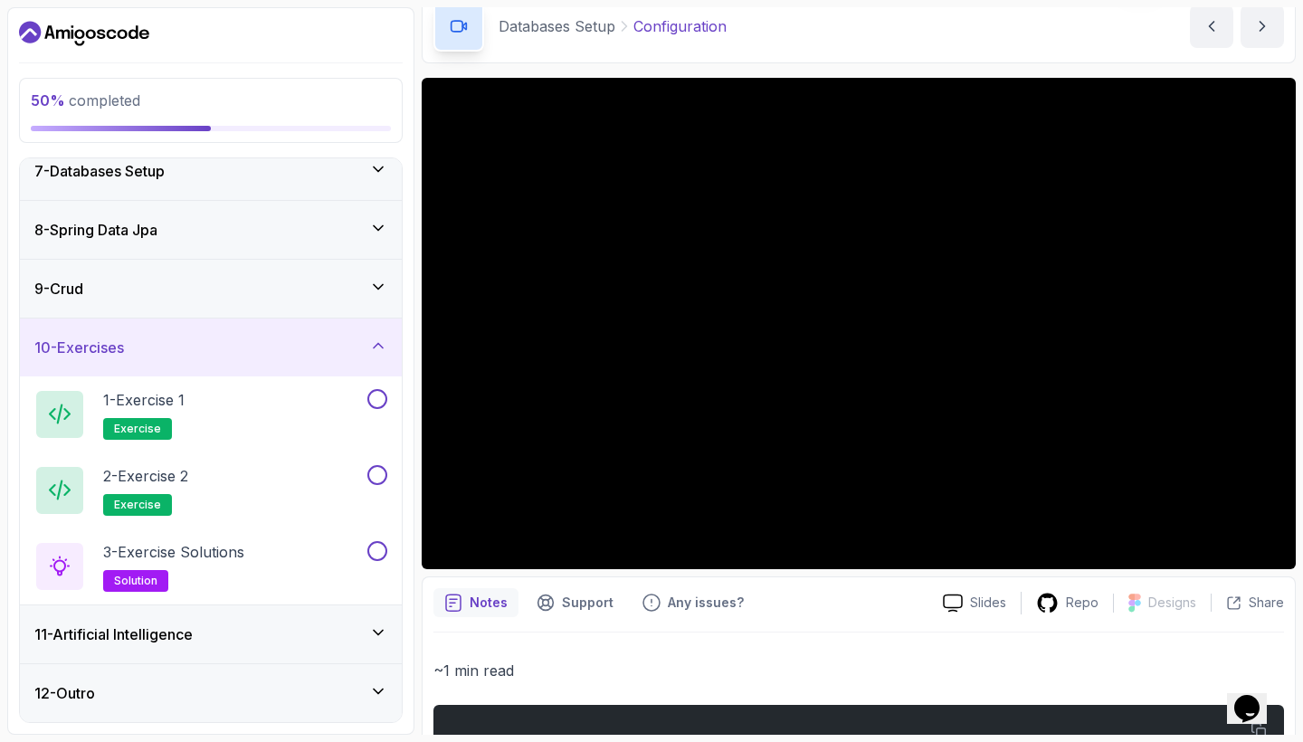
scroll to position [369, 0]
click at [381, 347] on icon at bounding box center [378, 345] width 18 height 18
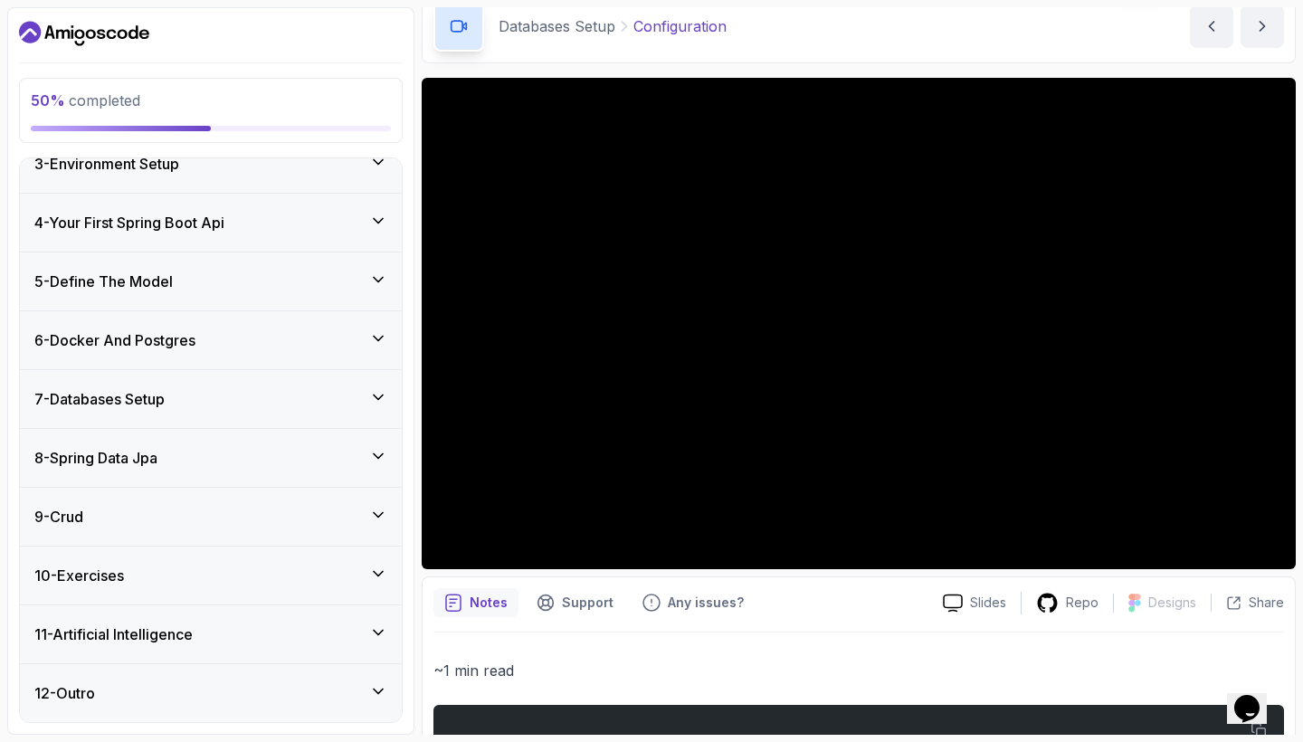
scroll to position [141, 0]
click at [385, 644] on div "11 - Artificial Intelligence" at bounding box center [210, 634] width 353 height 22
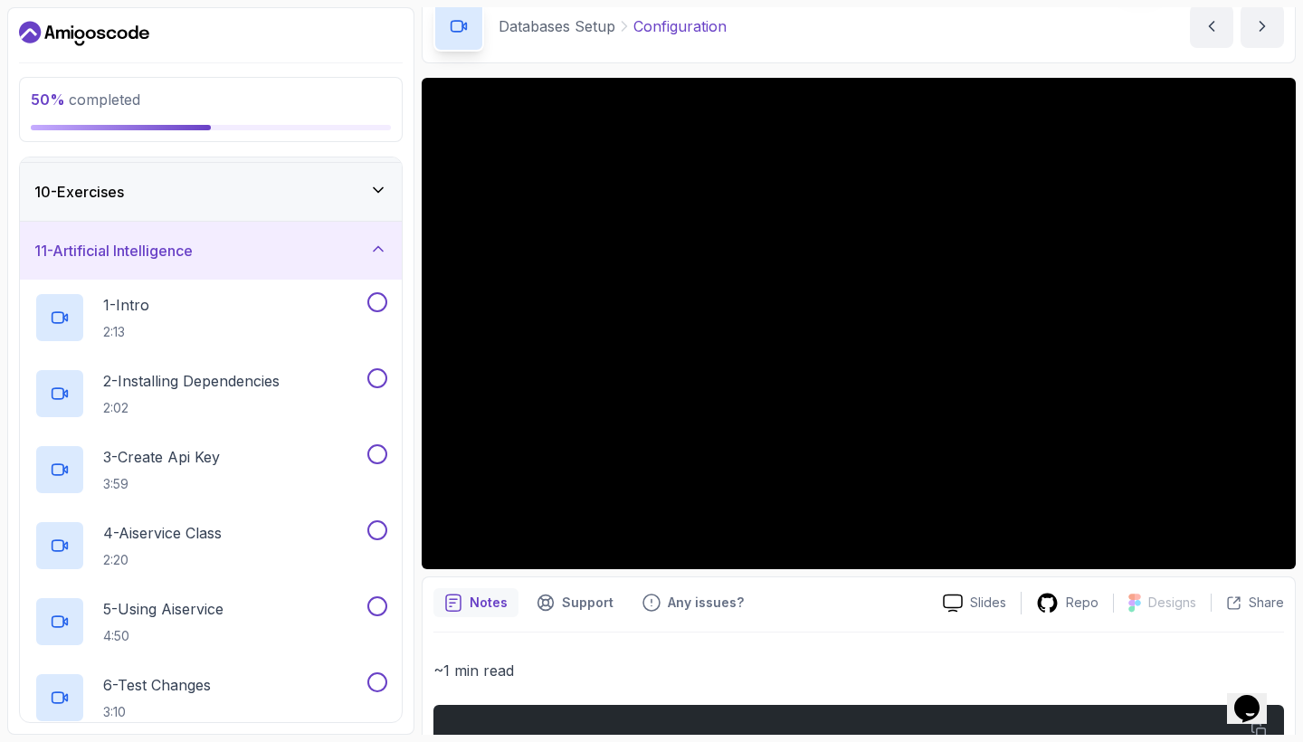
click at [381, 250] on icon at bounding box center [378, 249] width 9 height 5
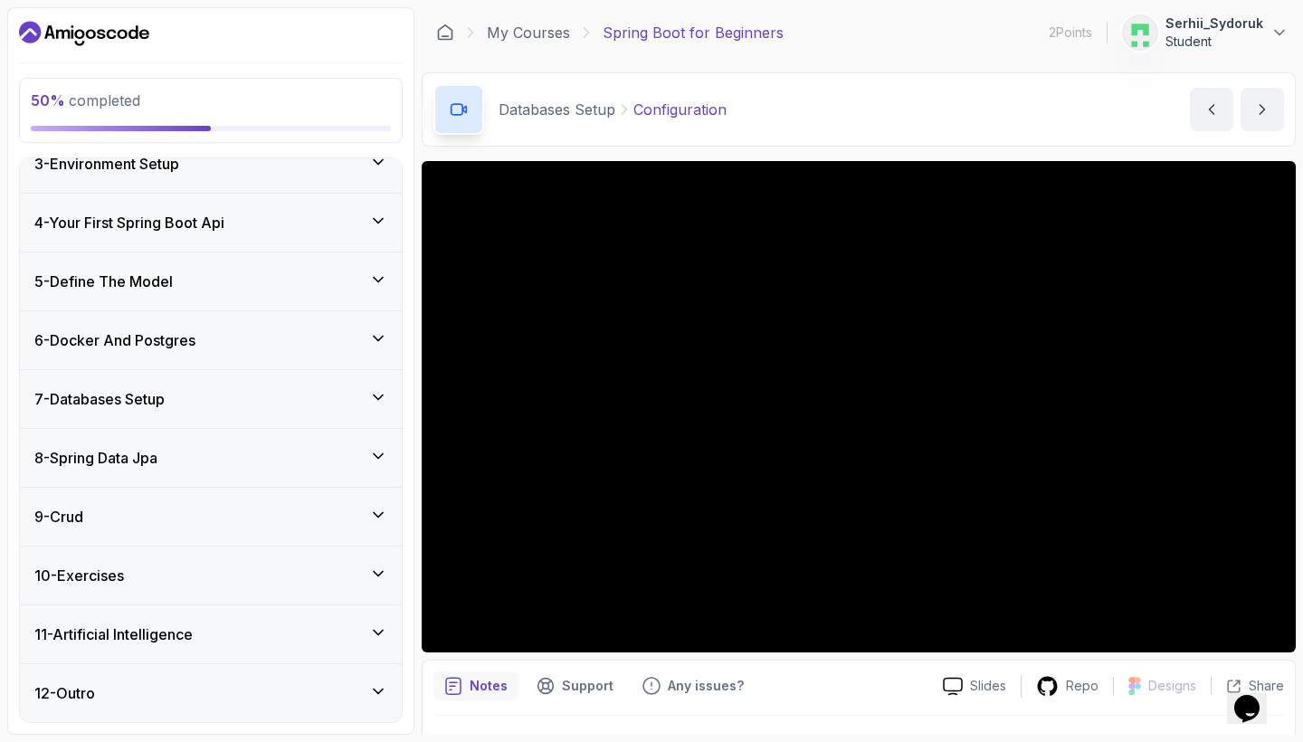
scroll to position [0, 0]
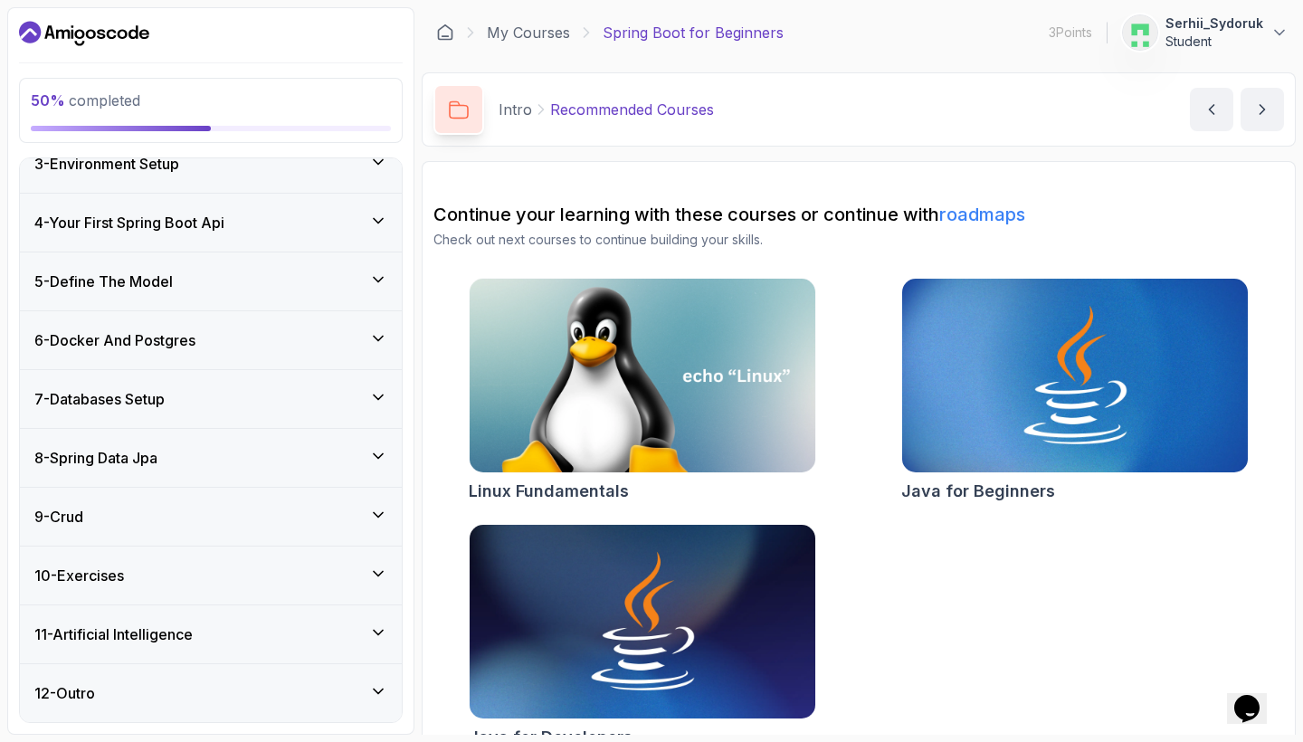
click at [376, 398] on icon at bounding box center [378, 396] width 9 height 5
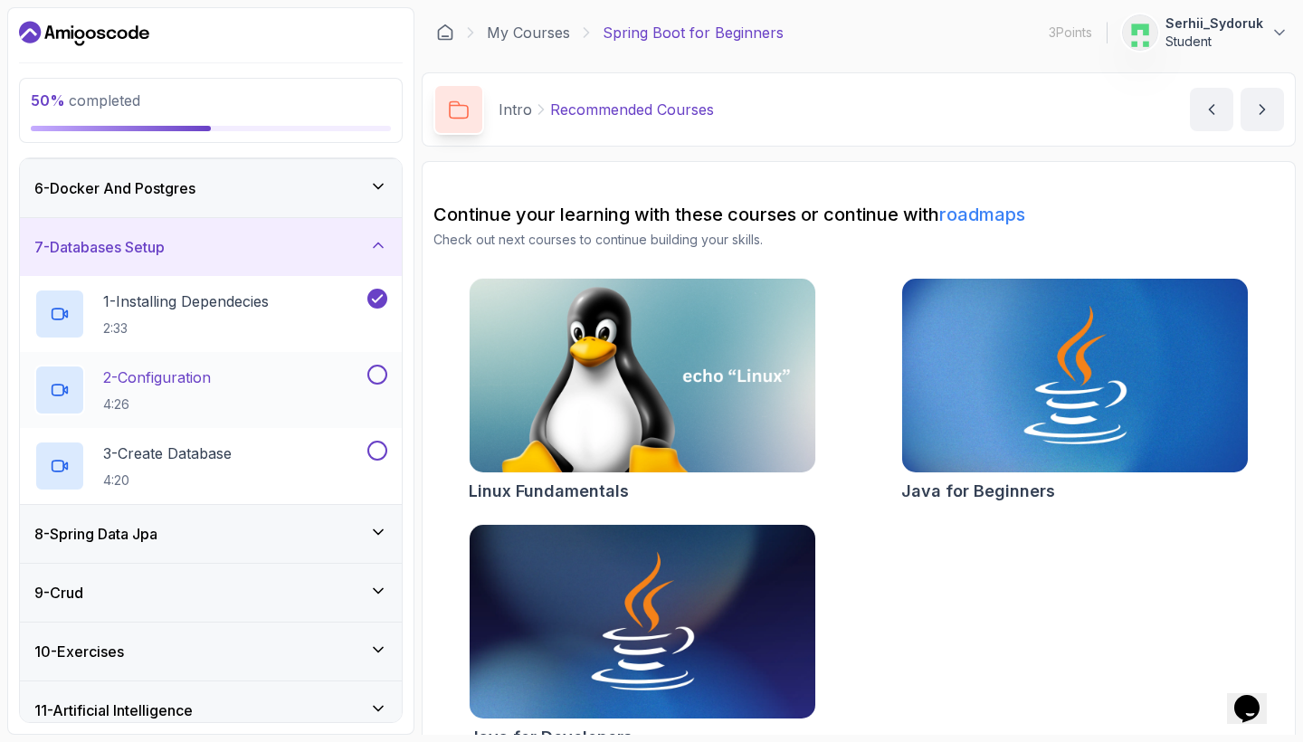
click at [258, 359] on div "2 - Configuration 4:26" at bounding box center [211, 390] width 382 height 76
click at [173, 371] on p "2 - Configuration" at bounding box center [157, 377] width 108 height 22
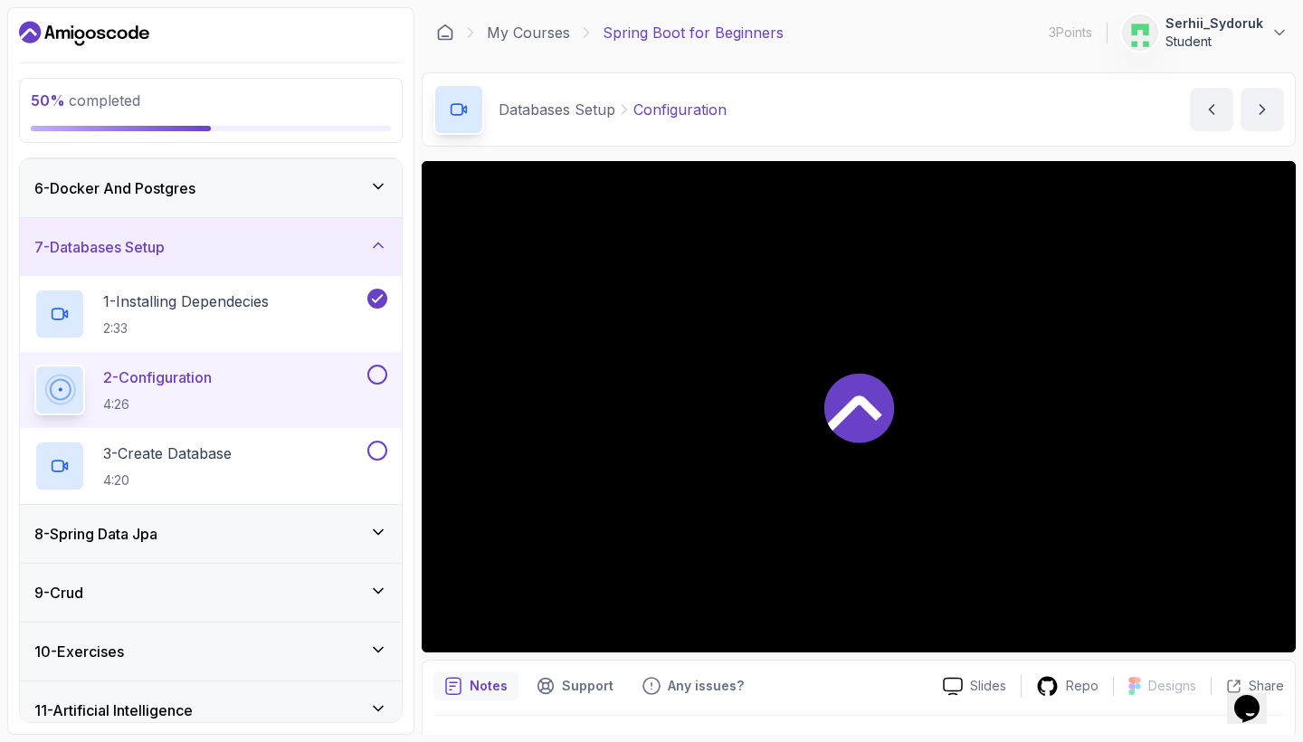
click at [905, 416] on div at bounding box center [859, 406] width 874 height 491
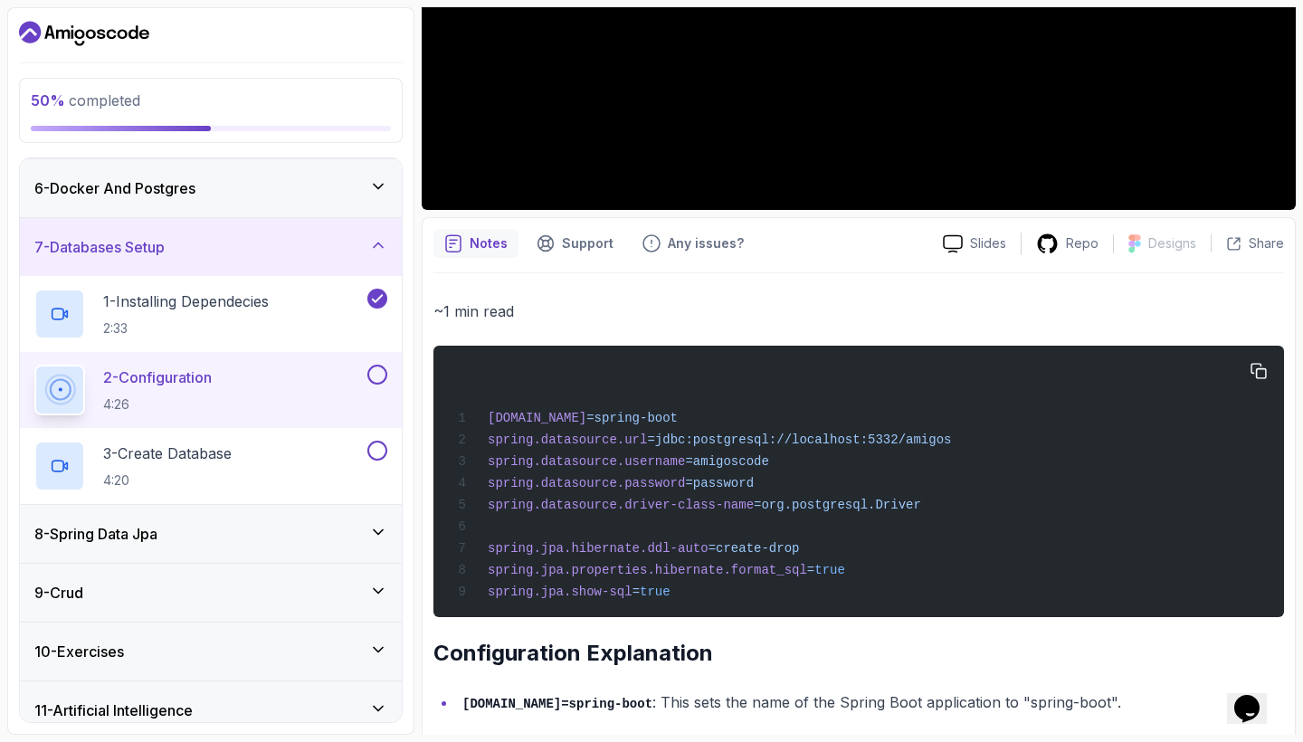
scroll to position [443, 0]
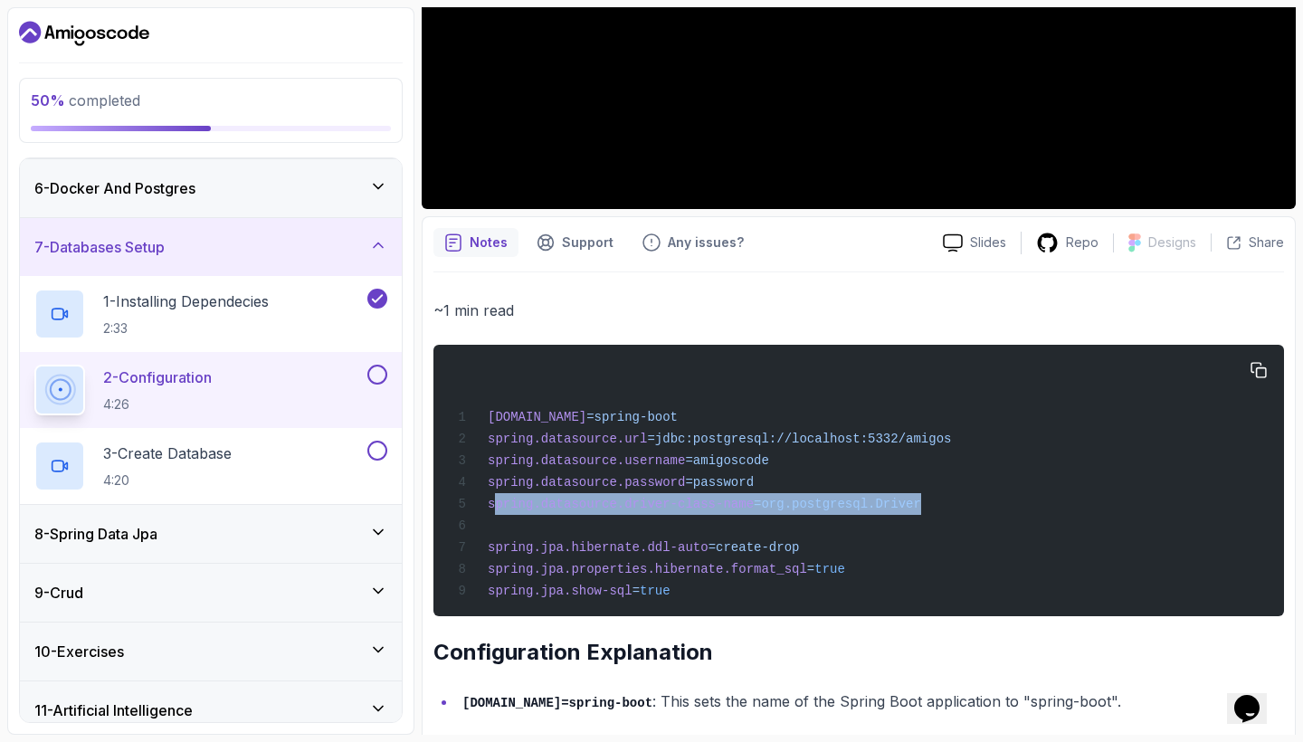
drag, startPoint x: 944, startPoint y: 511, endPoint x: 497, endPoint y: 516, distance: 447.8
click at [497, 516] on div "spring.application.name =spring-boot spring.datasource.url =jdbc:postgresql://l…" at bounding box center [858, 480] width 821 height 250
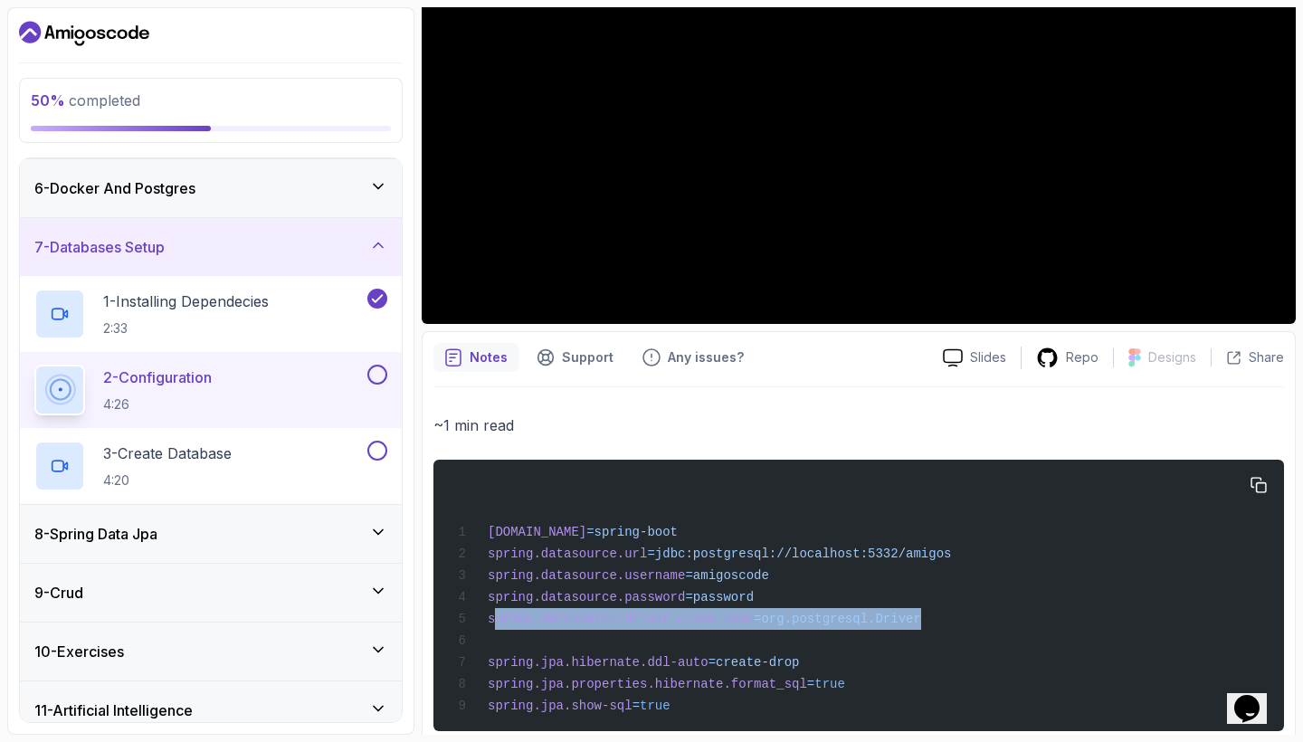
scroll to position [336, 0]
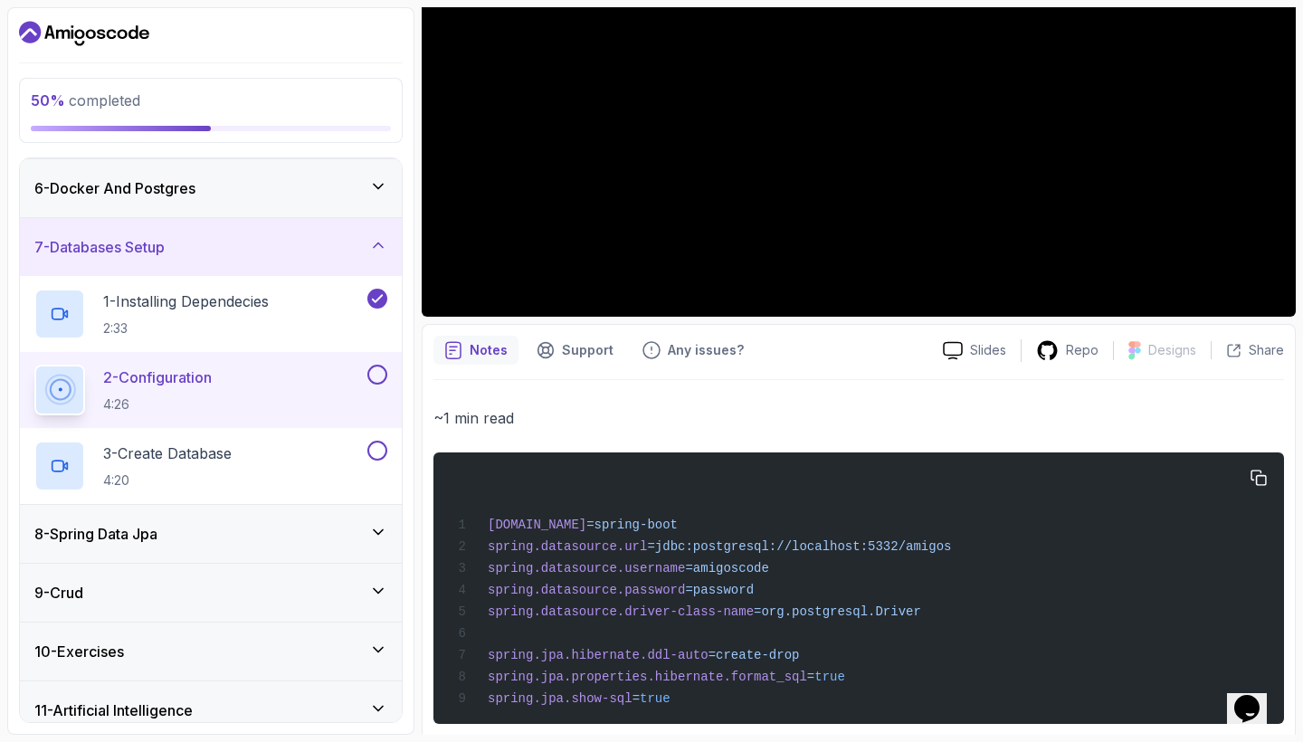
click at [839, 634] on div "spring.application.name =spring-boot spring.datasource.url =jdbc:postgresql://l…" at bounding box center [858, 588] width 821 height 250
drag, startPoint x: 769, startPoint y: 617, endPoint x: 1022, endPoint y: 617, distance: 253.3
click at [1022, 617] on div "spring.application.name =spring-boot spring.datasource.url =jdbc:postgresql://l…" at bounding box center [858, 588] width 821 height 250
copy span "org.postgresql.Driver"
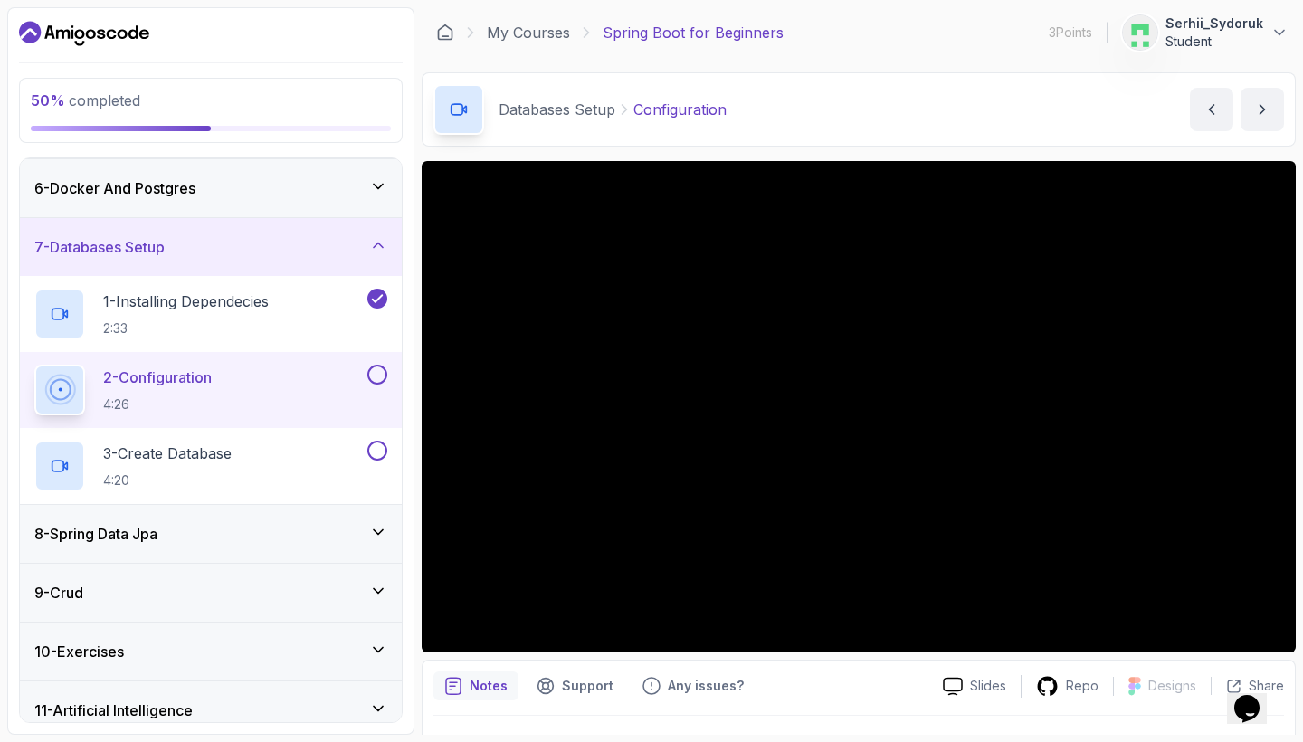
scroll to position [0, 0]
click at [1067, 34] on p "3 Points" at bounding box center [1069, 33] width 43 height 18
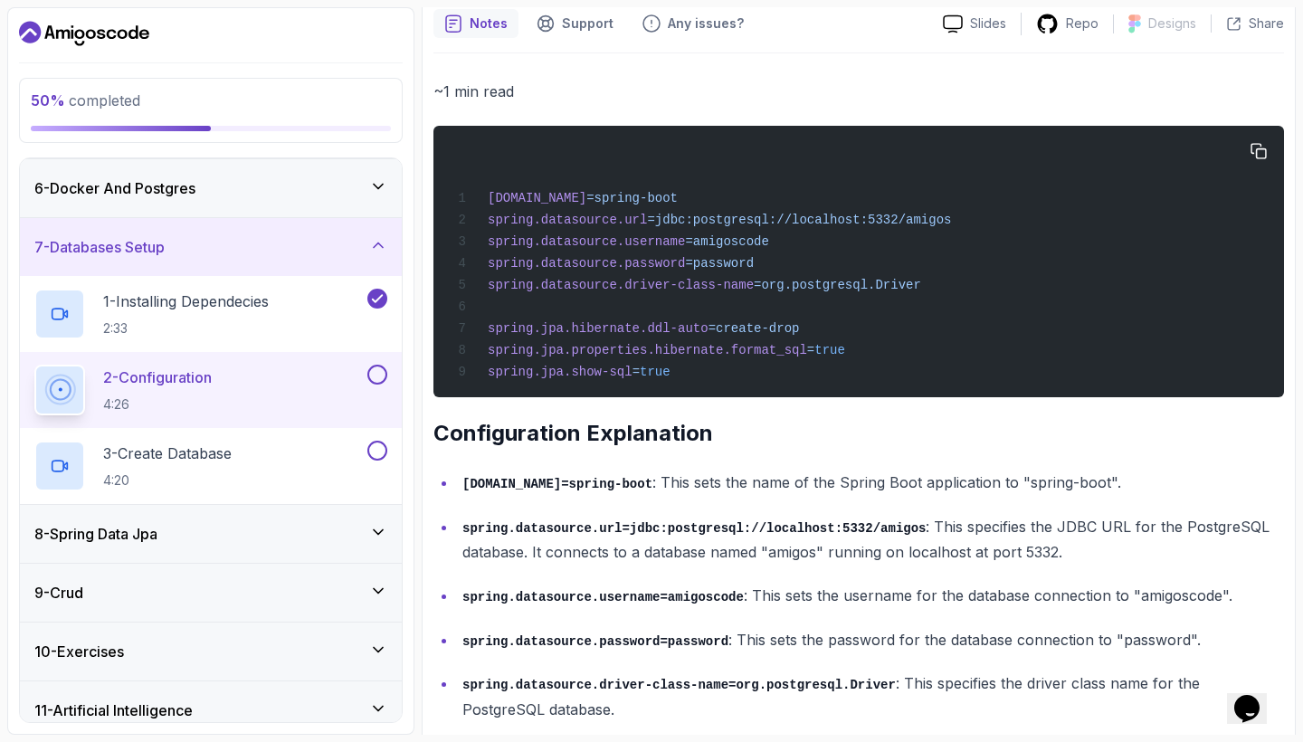
scroll to position [591, 0]
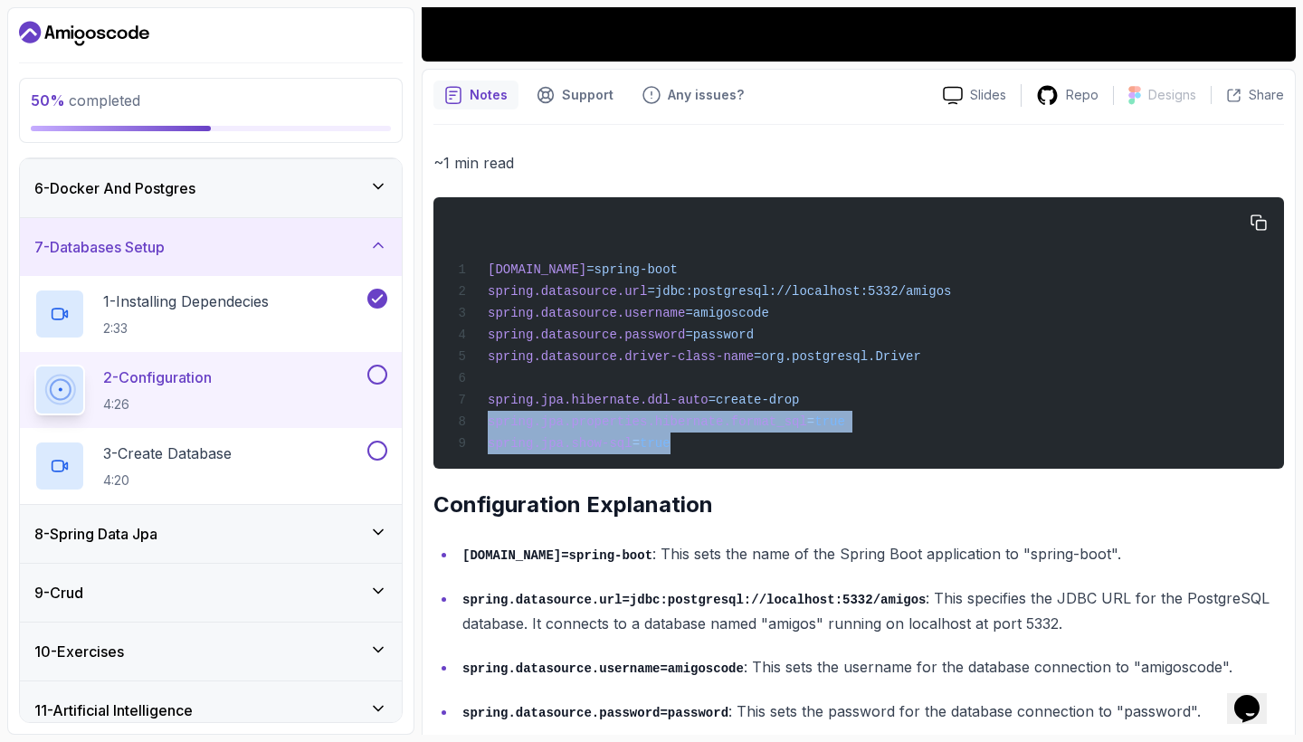
drag, startPoint x: 695, startPoint y: 457, endPoint x: 443, endPoint y: 436, distance: 252.3
click at [443, 436] on pre "spring.application.name =spring-boot spring.datasource.url =jdbc:postgresql://l…" at bounding box center [858, 332] width 850 height 271
copy code "spring.jpa.properties.hibernate.format_sql = true spring.jpa.show-sql = true"
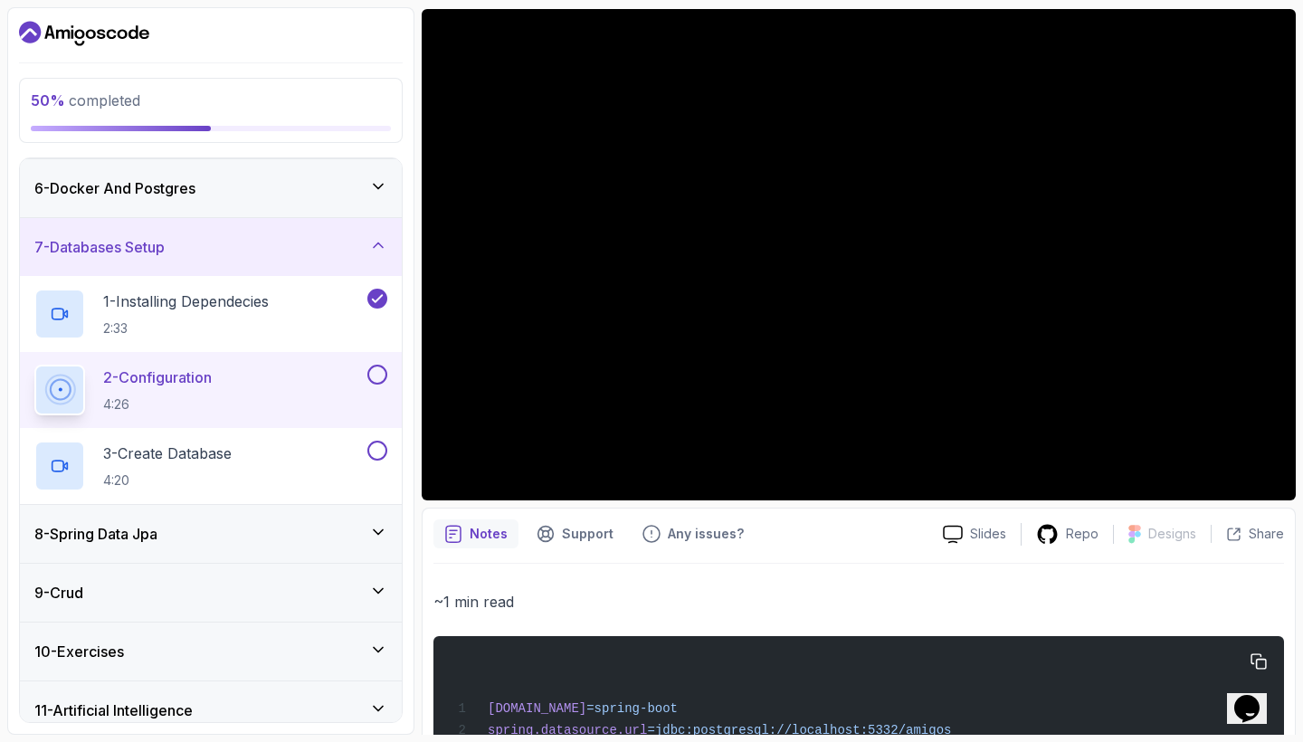
scroll to position [134, 0]
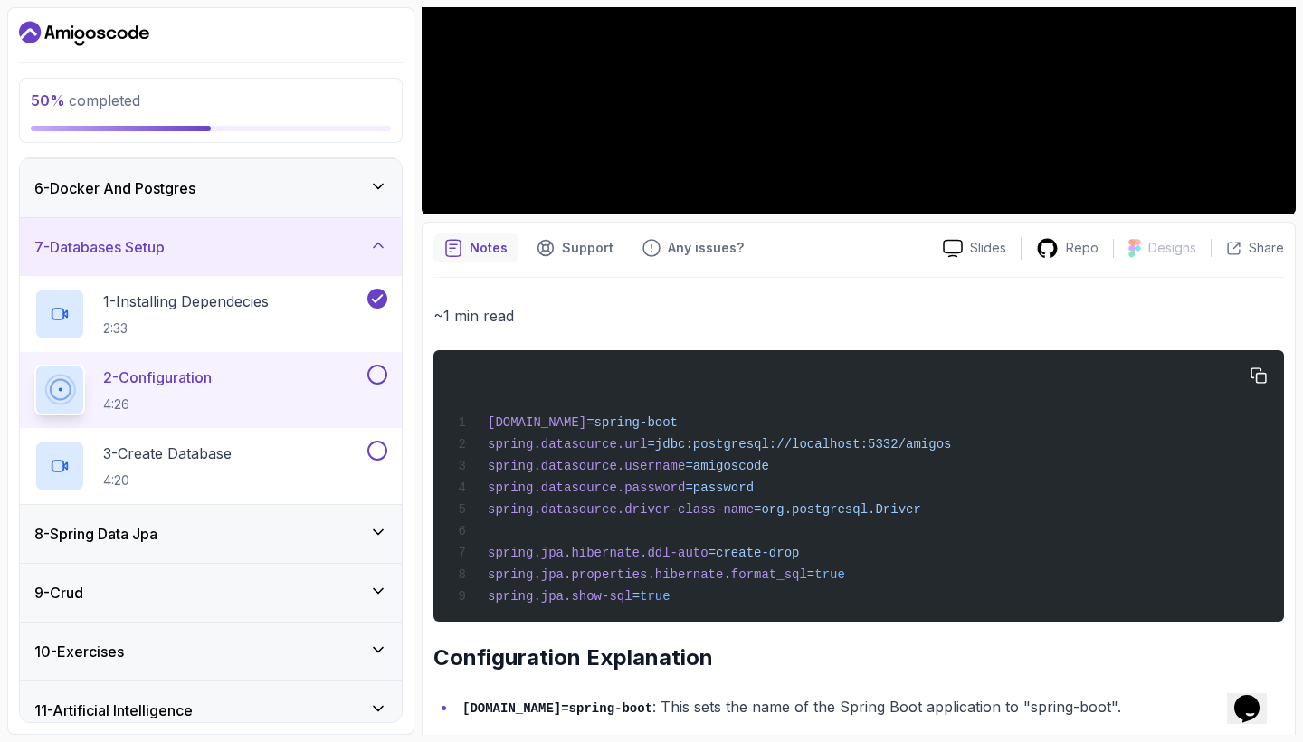
click at [806, 422] on div "spring.application.name =spring-boot spring.datasource.url =jdbc:postgresql://l…" at bounding box center [858, 486] width 821 height 250
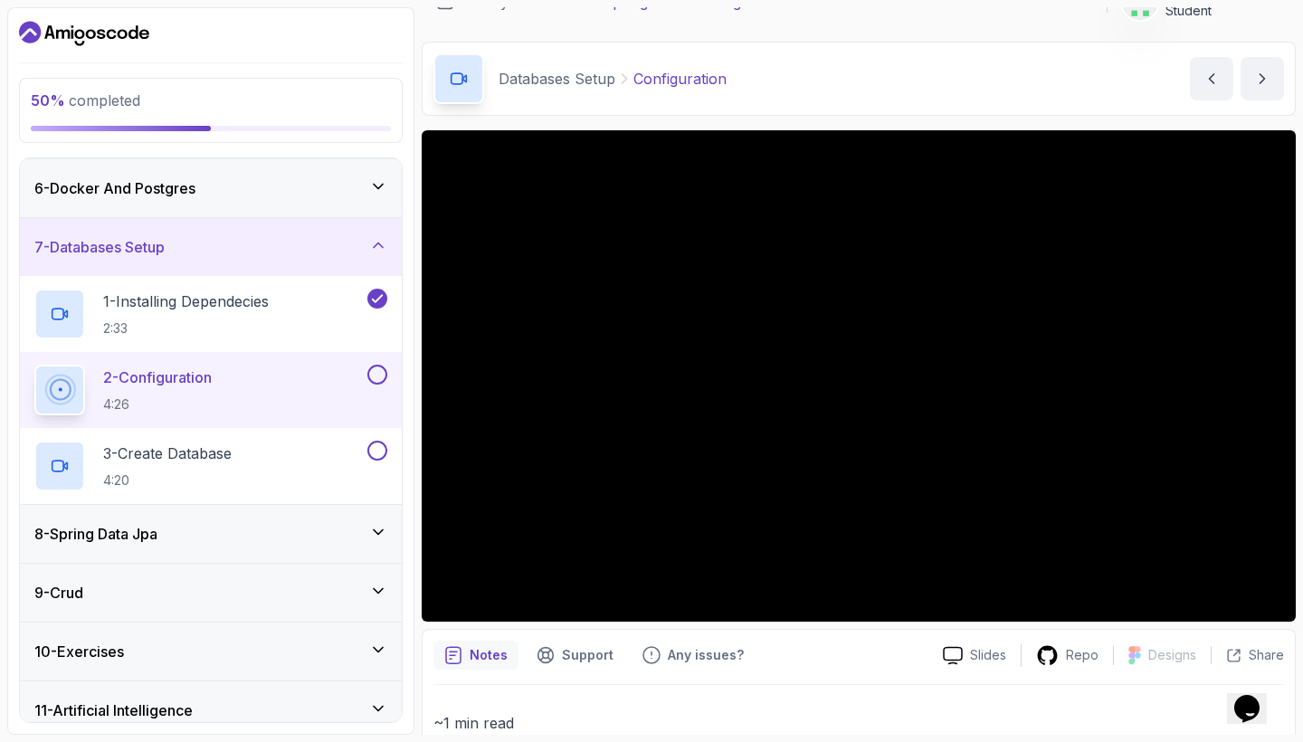
scroll to position [30, 0]
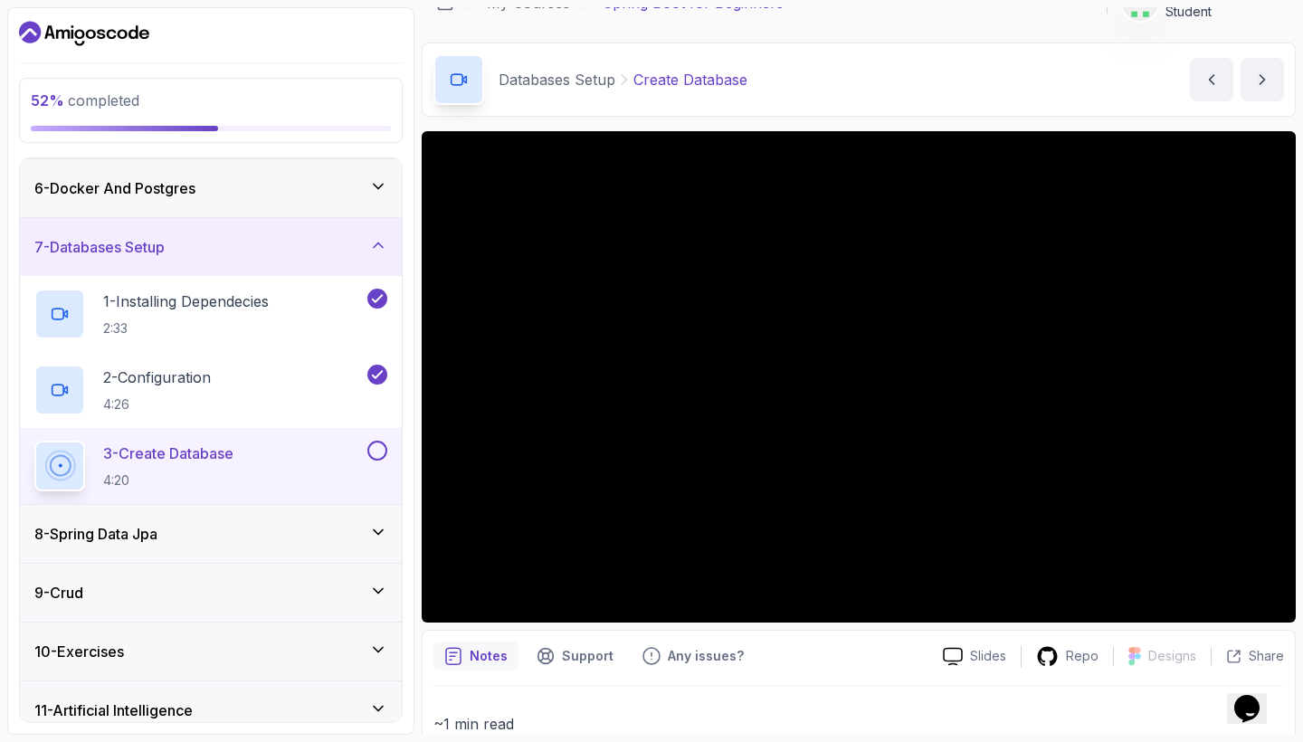
click at [380, 450] on button at bounding box center [377, 451] width 20 height 20
click at [343, 533] on div "8 - Spring Data Jpa" at bounding box center [210, 534] width 353 height 22
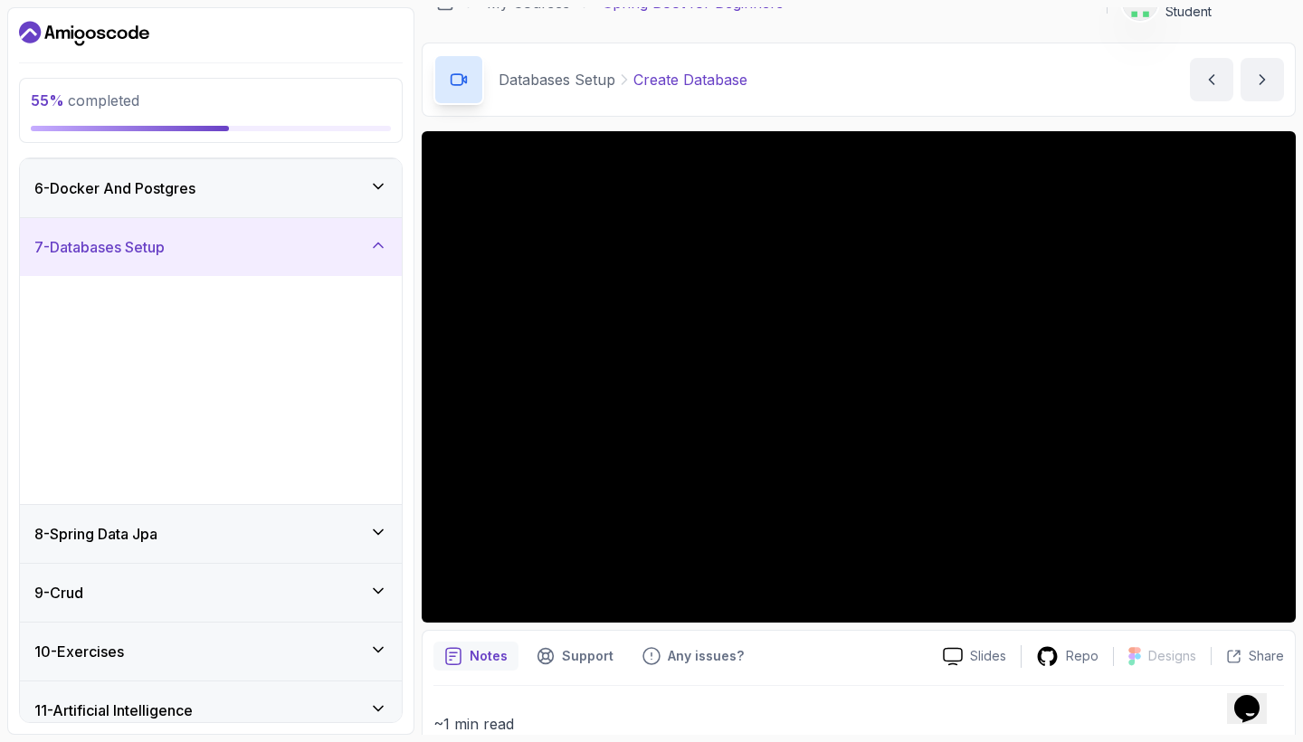
scroll to position [141, 0]
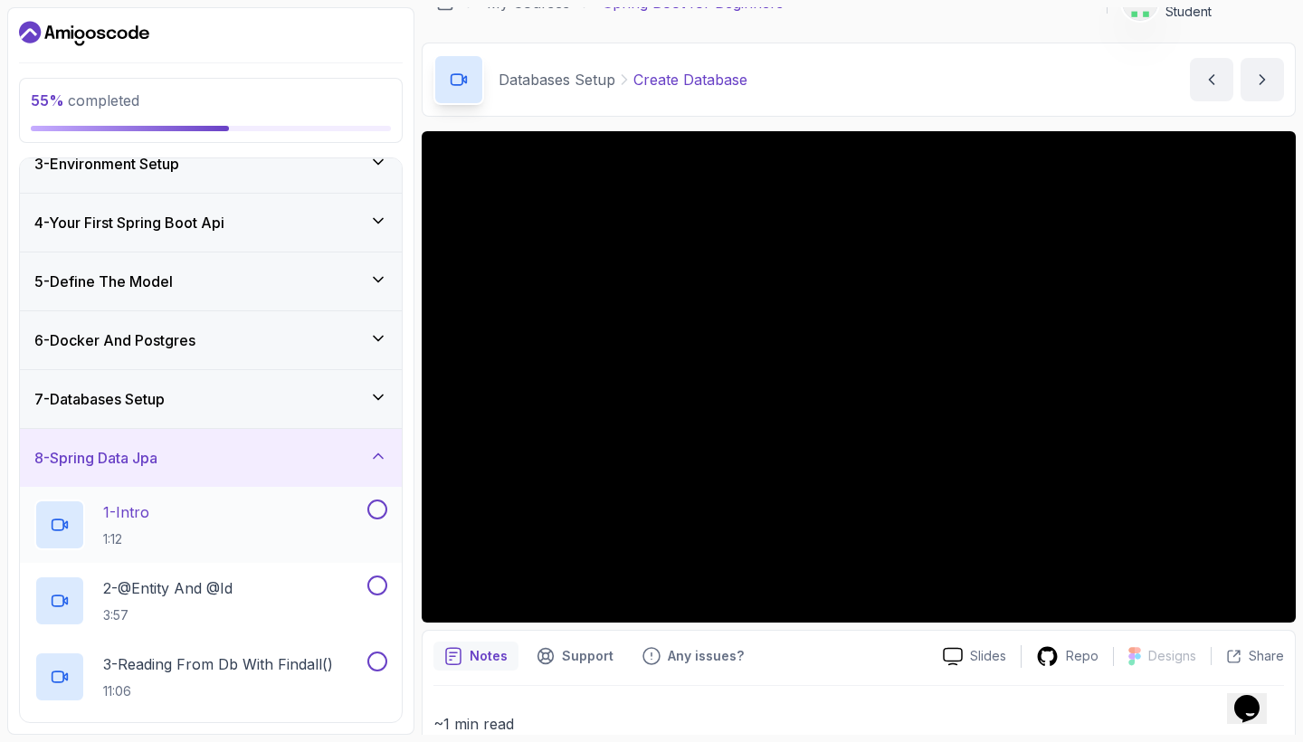
click at [172, 513] on div "1 - Intro 1:12" at bounding box center [198, 524] width 329 height 51
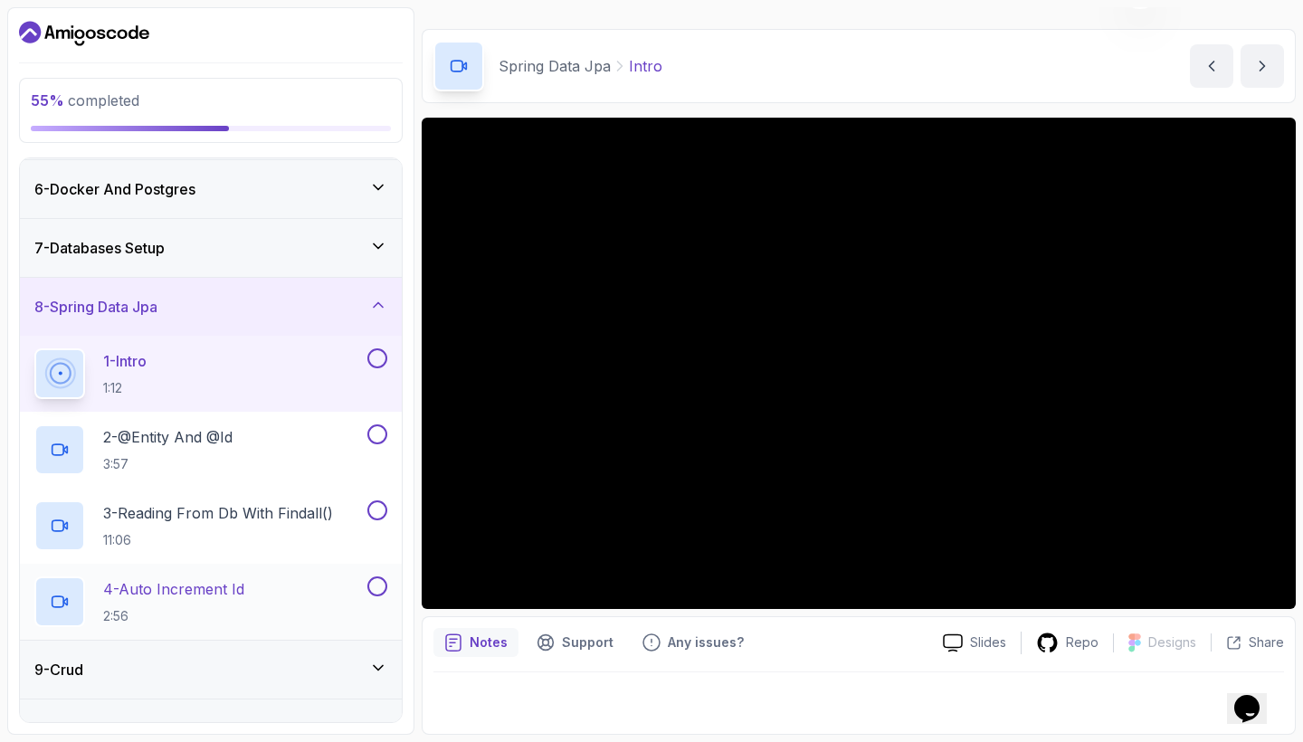
scroll to position [293, 0]
